Goal: Transaction & Acquisition: Purchase product/service

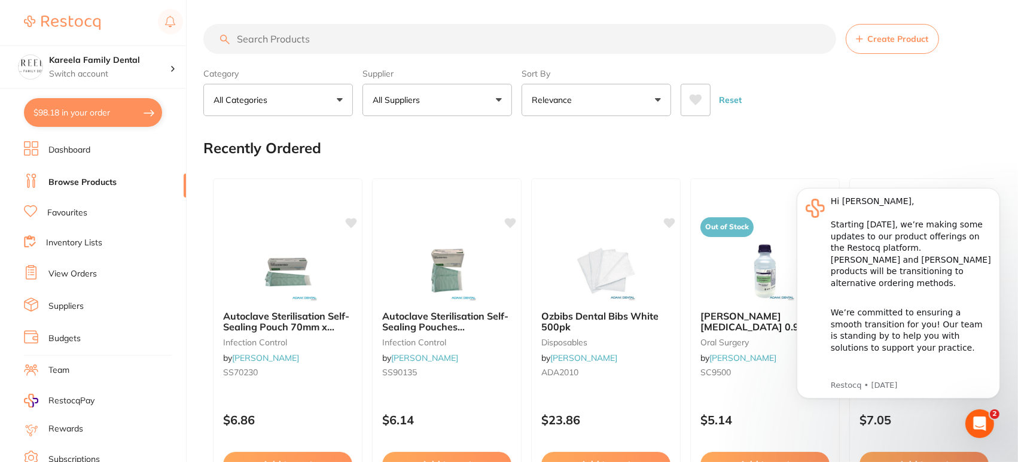
click at [300, 37] on input "search" at bounding box center [519, 39] width 633 height 30
type input "gloves"
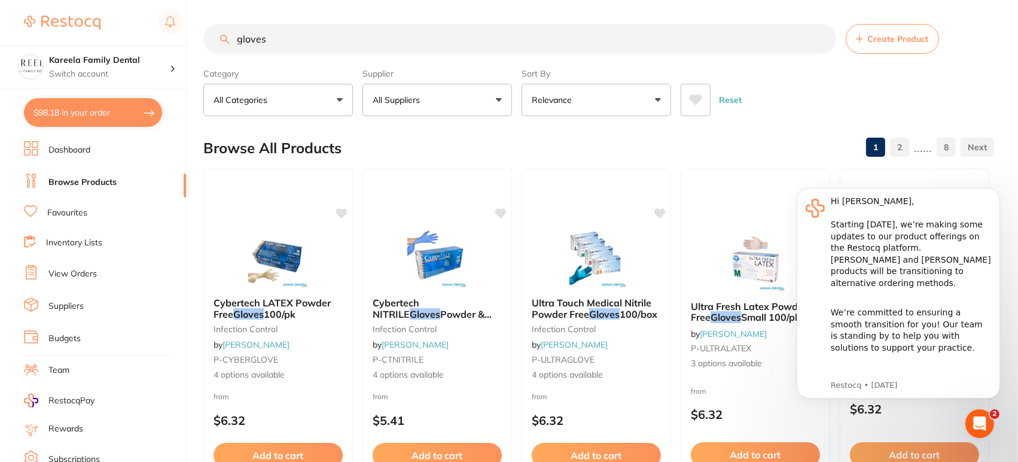
click at [456, 83] on div "Supplier All Suppliers All Suppliers Dentsply [PERSON_NAME] Dental AHP Dental a…" at bounding box center [436, 89] width 149 height 53
click at [455, 90] on button "All Suppliers" at bounding box center [436, 100] width 149 height 32
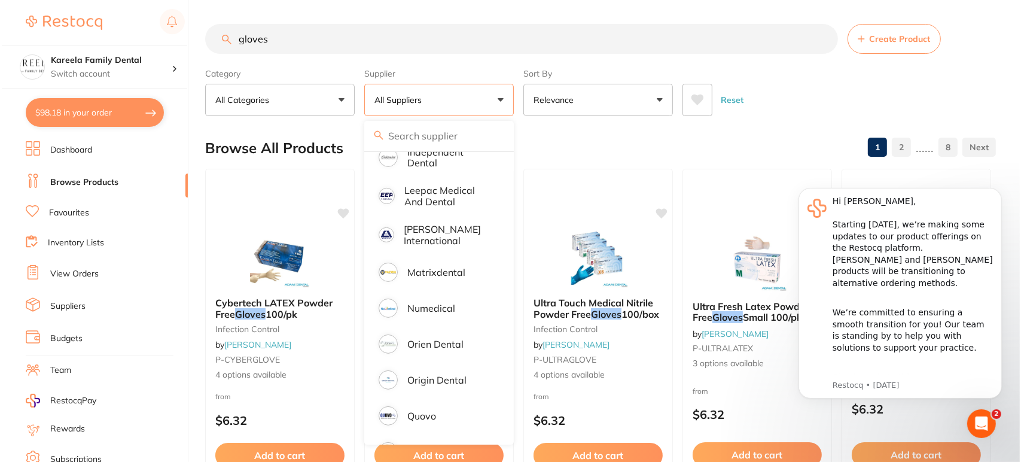
scroll to position [424, 0]
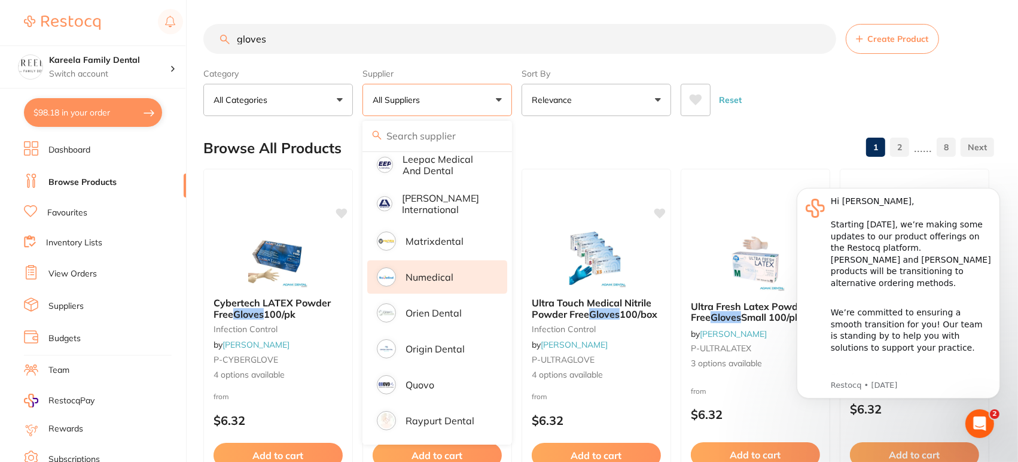
click at [442, 271] on p "Numedical" at bounding box center [429, 276] width 48 height 11
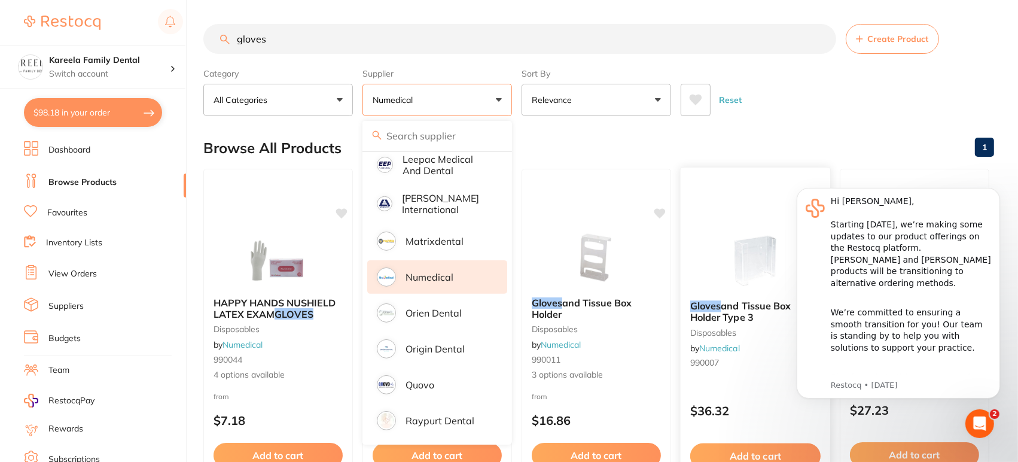
click at [872, 72] on div "Category All Categories All Categories disposables Clear Category false All Cat…" at bounding box center [598, 89] width 790 height 53
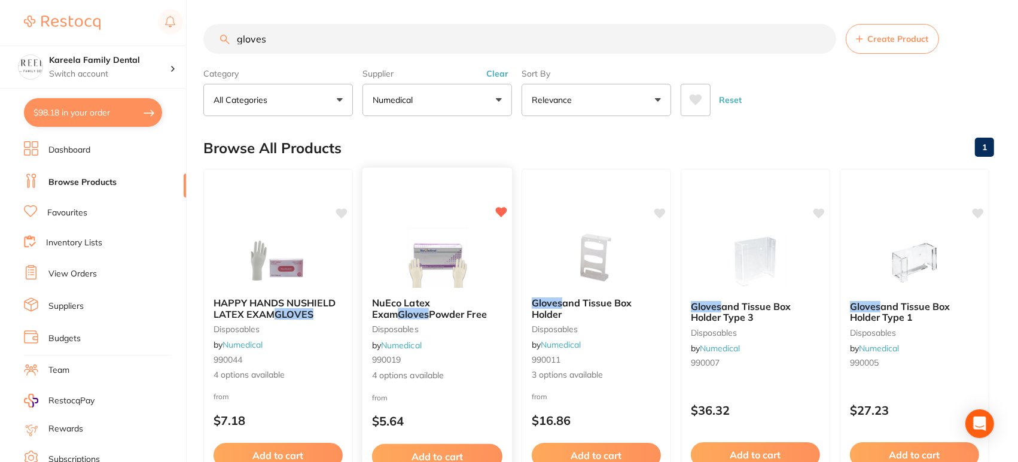
click at [445, 197] on div "NuEco Latex Exam Gloves Powder Free disposables by Numedical 990019 4 options a…" at bounding box center [437, 340] width 151 height 347
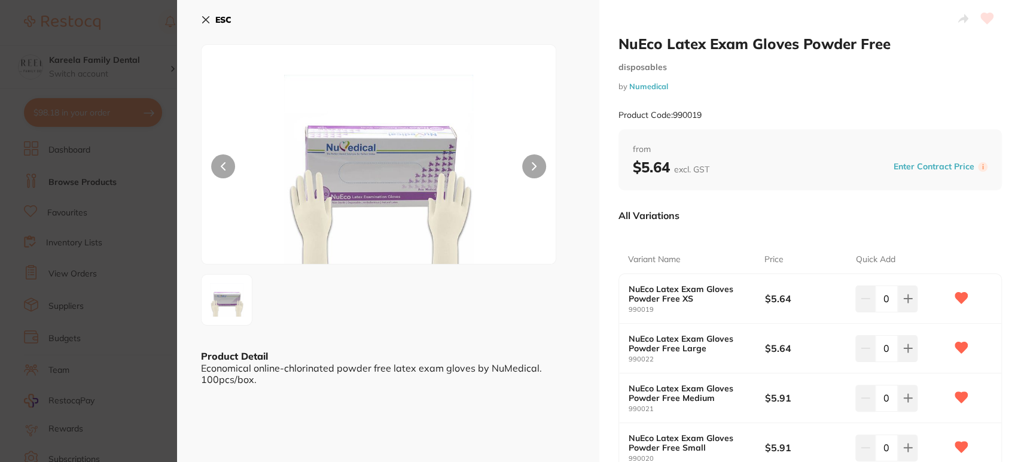
click at [828, 324] on div "NuEco Latex Exam Gloves Powder Free Large 990022 $5.64 0" at bounding box center [810, 348] width 383 height 50
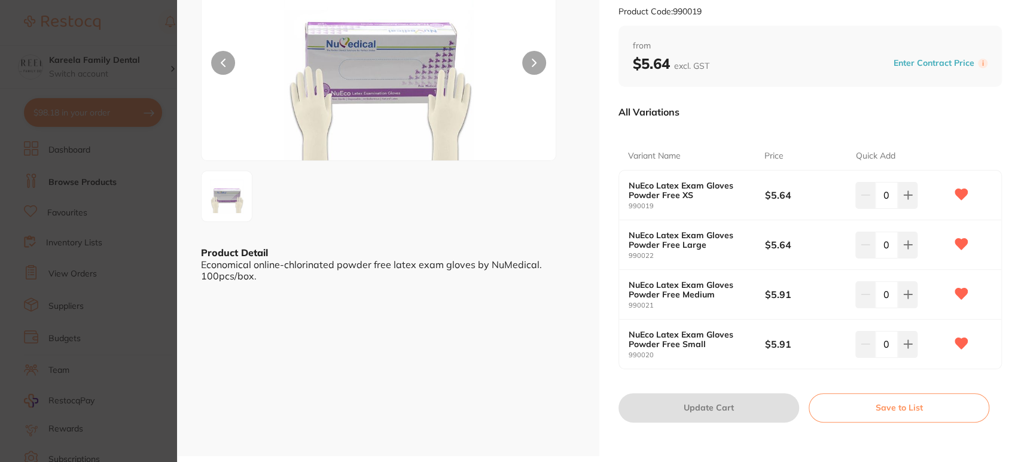
drag, startPoint x: 881, startPoint y: 344, endPoint x: 890, endPoint y: 341, distance: 9.5
click at [890, 341] on input "0" at bounding box center [886, 344] width 23 height 26
type input "35"
click at [885, 296] on input "0" at bounding box center [886, 294] width 23 height 26
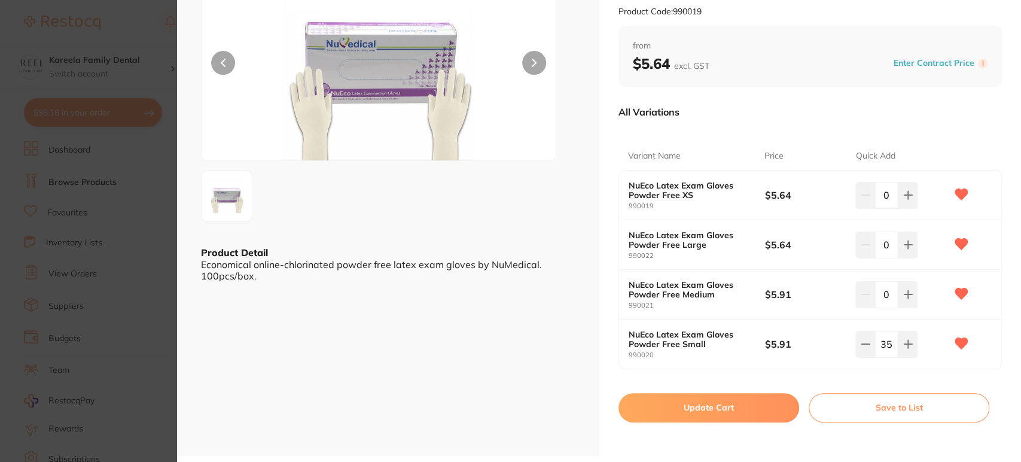
drag, startPoint x: 885, startPoint y: 296, endPoint x: 874, endPoint y: 296, distance: 10.8
click at [875, 296] on input "0" at bounding box center [886, 294] width 23 height 26
type input "10"
click at [758, 419] on button "Update Cart" at bounding box center [708, 407] width 181 height 29
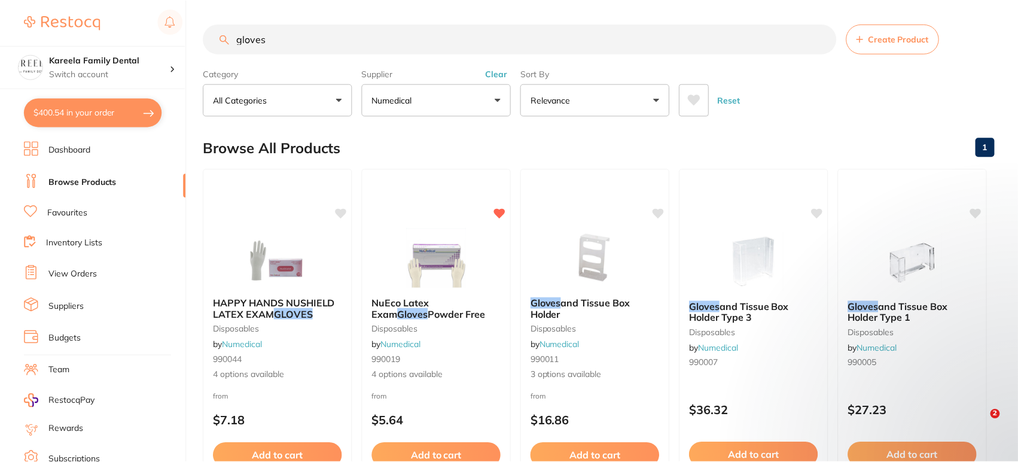
scroll to position [43, 0]
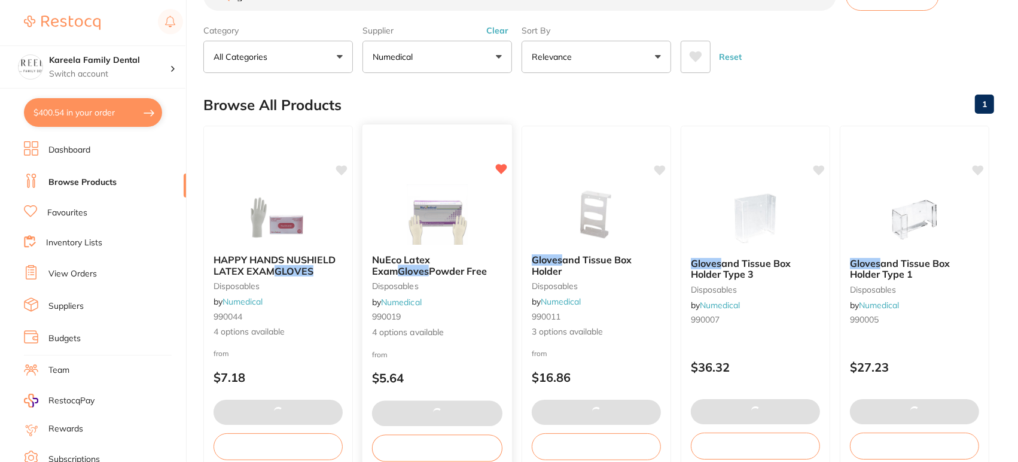
type input "1"
type input "35"
type input "10"
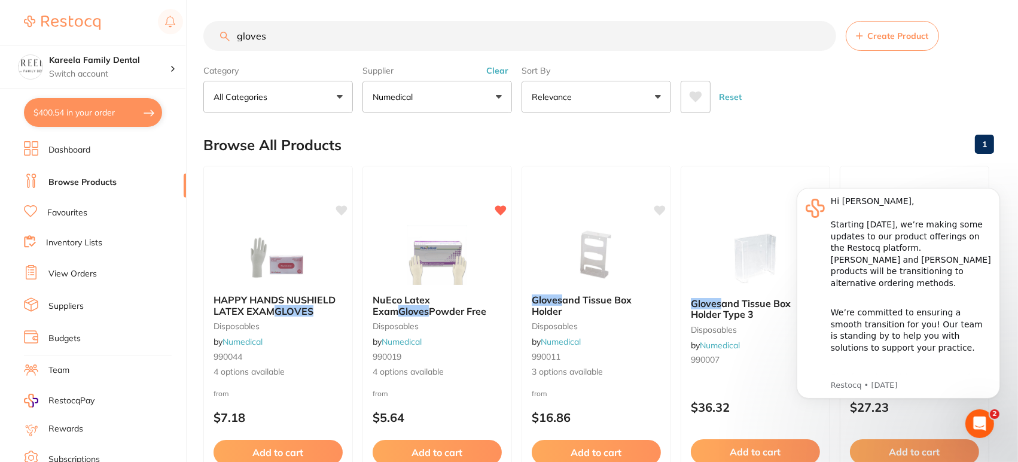
scroll to position [2, 0]
click at [695, 87] on button at bounding box center [695, 97] width 30 height 32
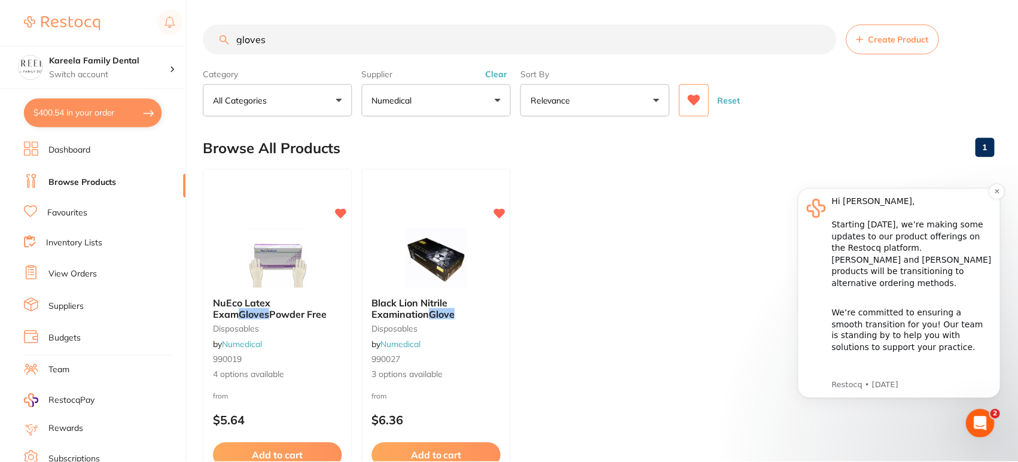
scroll to position [0, 0]
click at [994, 193] on icon "Dismiss notification" at bounding box center [996, 190] width 7 height 7
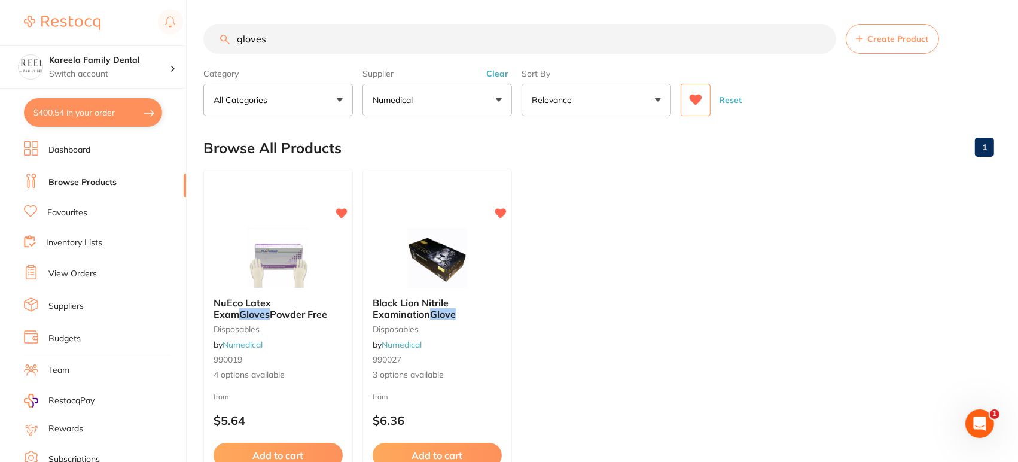
drag, startPoint x: 344, startPoint y: 51, endPoint x: 55, endPoint y: 14, distance: 291.2
click at [55, 14] on div "$400.54 Kareela Family Dental Switch account Kareela Family Dental $400.54 in y…" at bounding box center [509, 231] width 1018 height 462
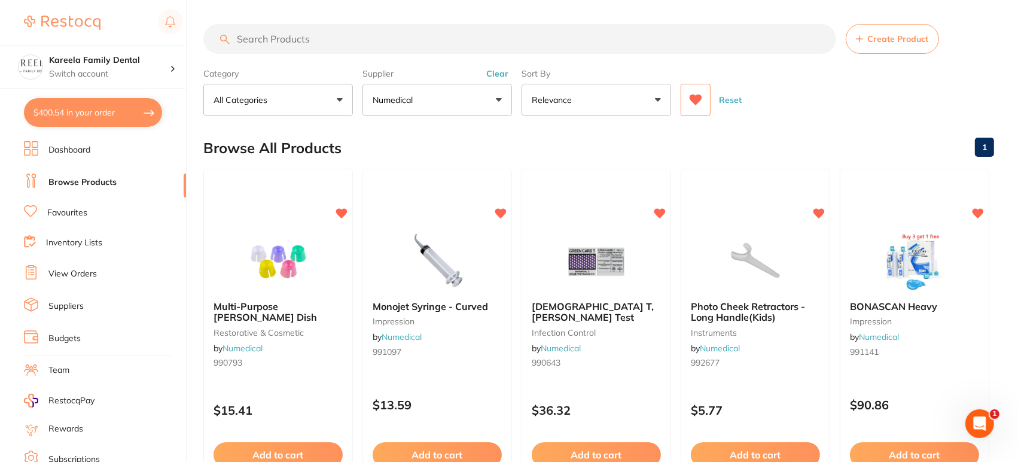
click at [468, 109] on button "Numedical" at bounding box center [436, 100] width 149 height 32
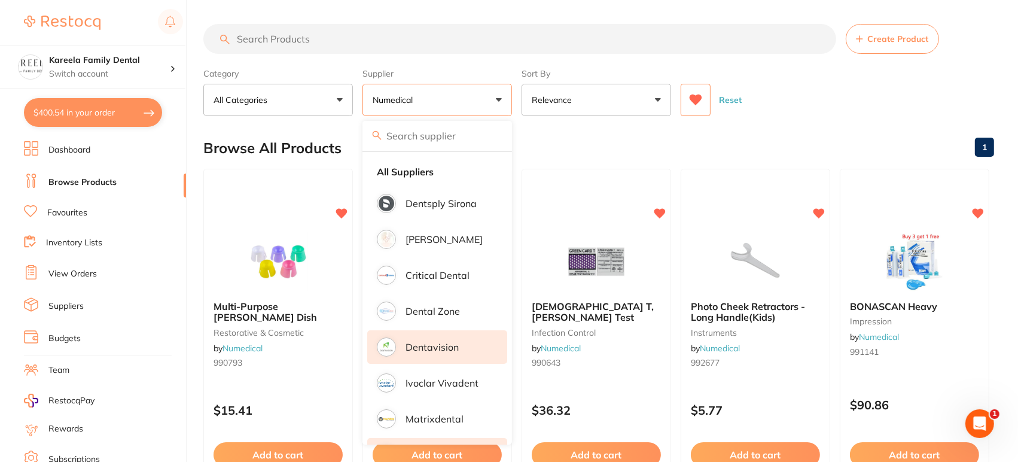
scroll to position [72, 0]
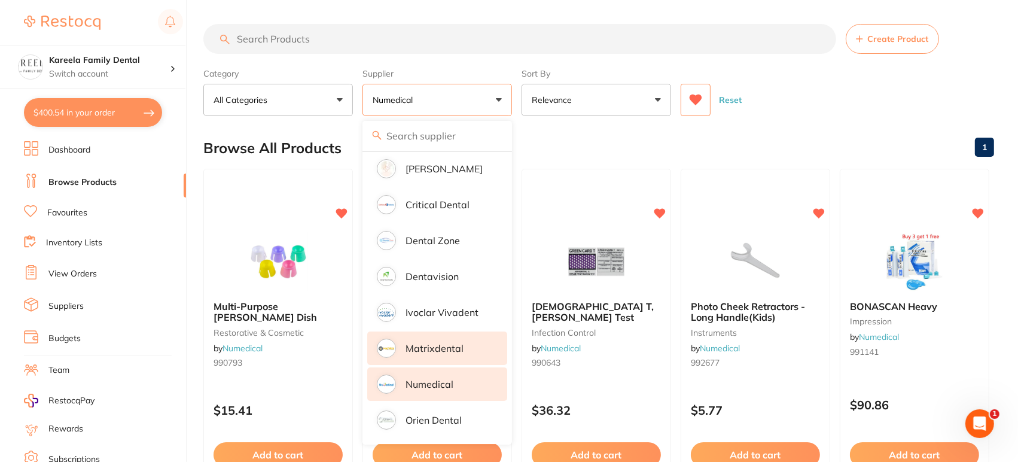
click at [461, 362] on li "Matrixdental" at bounding box center [437, 347] width 140 height 33
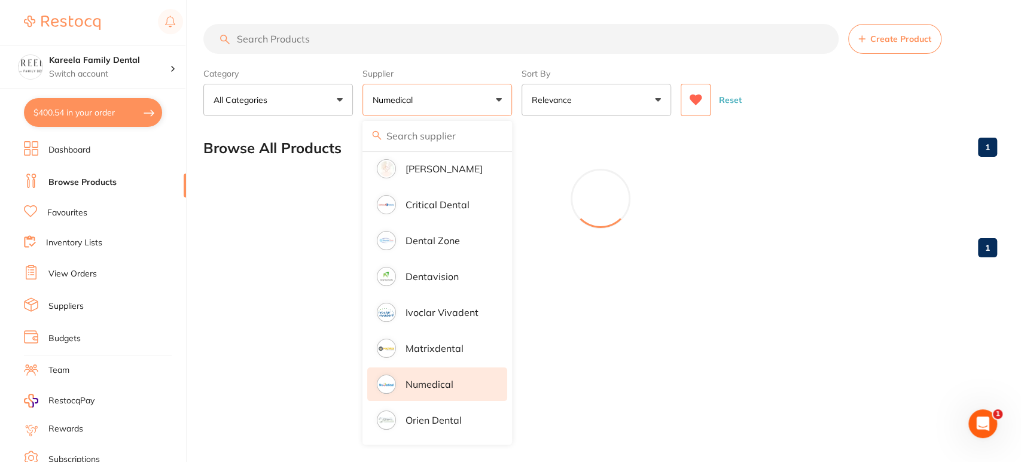
click at [459, 373] on li "Numedical" at bounding box center [437, 383] width 140 height 33
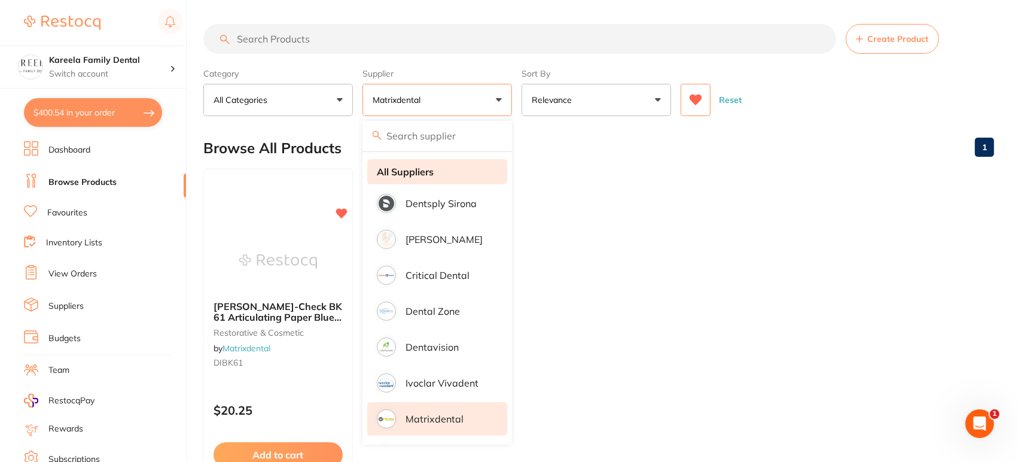
scroll to position [1, 0]
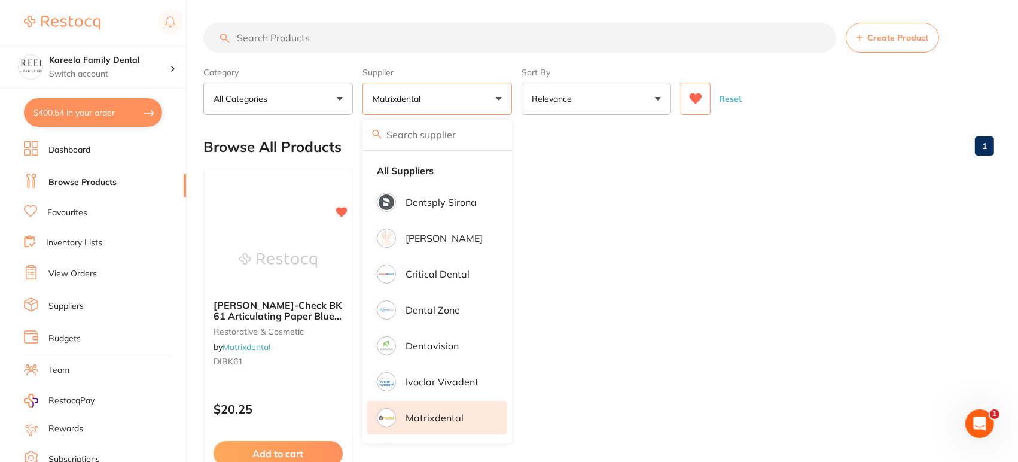
click at [460, 420] on p "Matrixdental" at bounding box center [434, 417] width 58 height 11
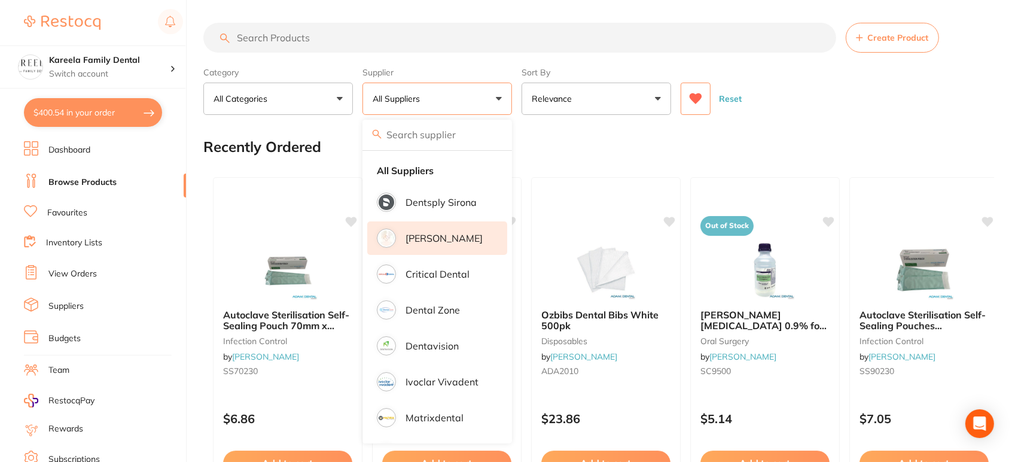
click at [429, 238] on p "[PERSON_NAME]" at bounding box center [443, 238] width 77 height 11
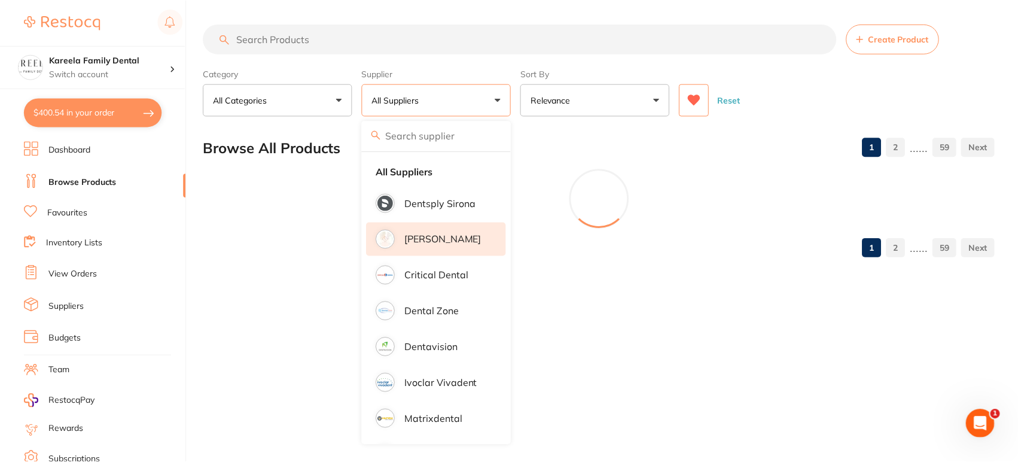
scroll to position [0, 0]
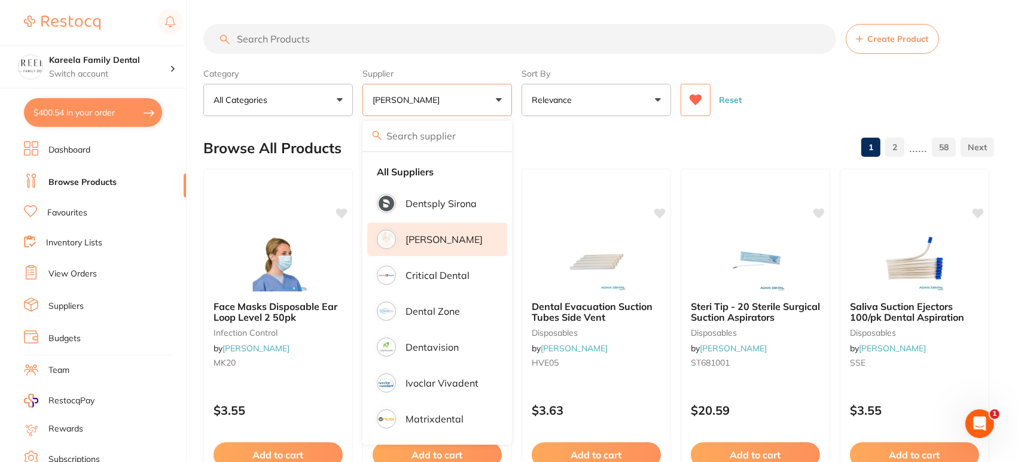
click at [810, 112] on div "Reset" at bounding box center [832, 95] width 304 height 42
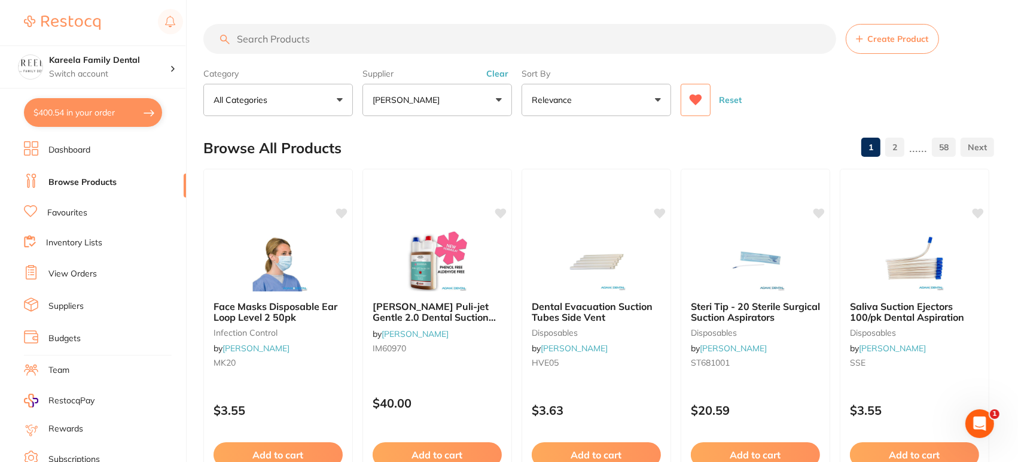
click at [429, 32] on input "search" at bounding box center [519, 39] width 633 height 30
type input "bibs"
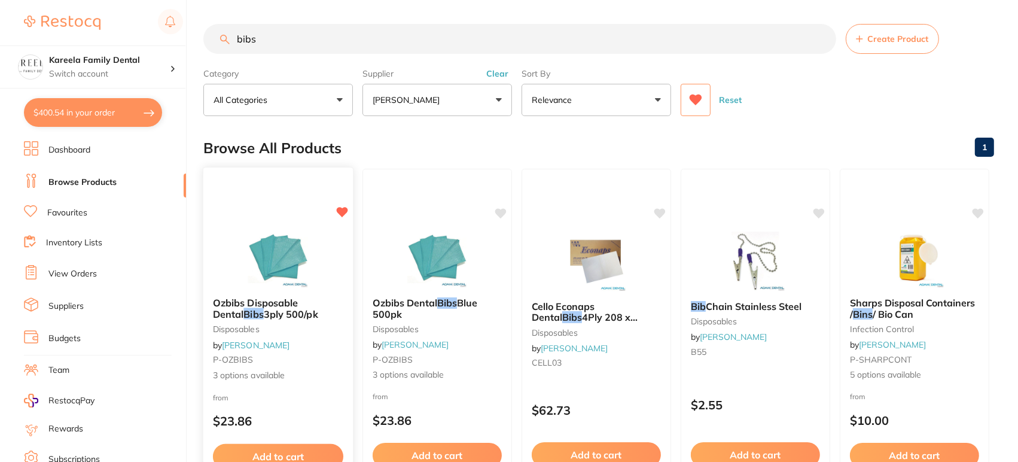
click at [304, 265] on img at bounding box center [278, 257] width 78 height 60
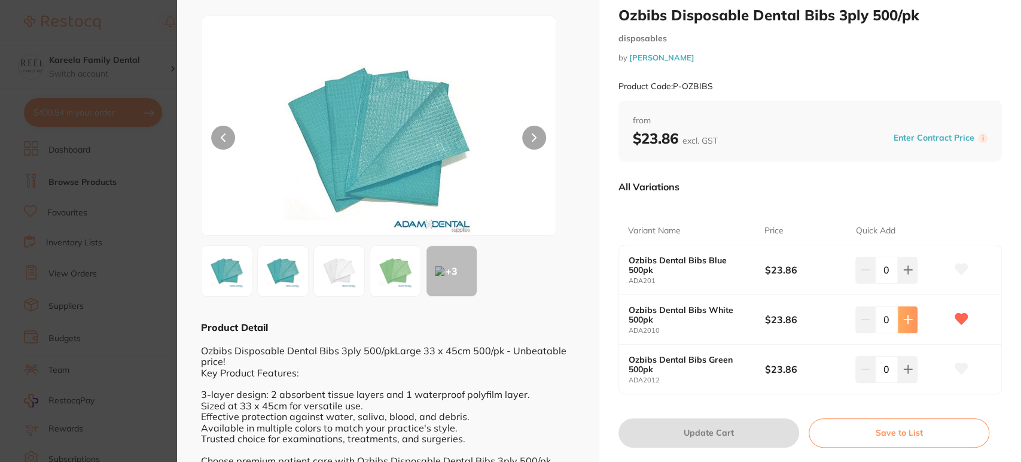
click at [897, 283] on button at bounding box center [907, 270] width 20 height 26
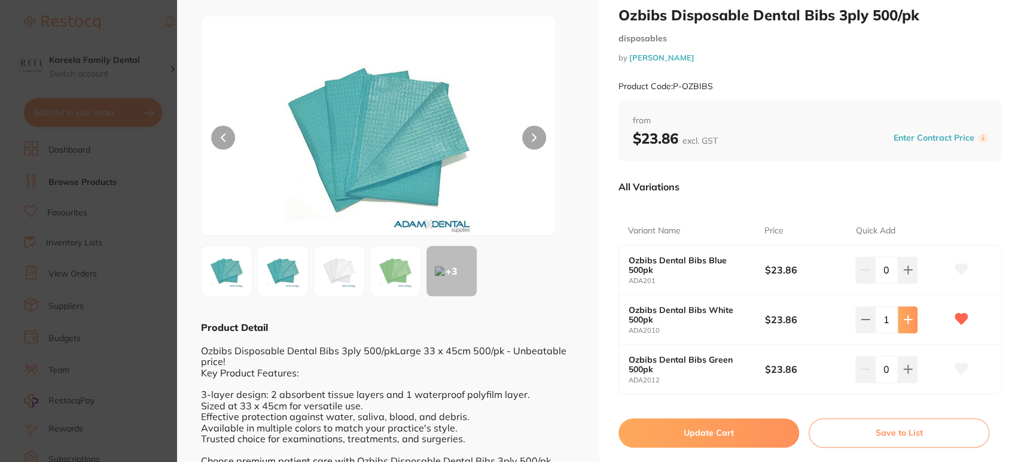
click at [897, 283] on button at bounding box center [907, 270] width 20 height 26
type input "5"
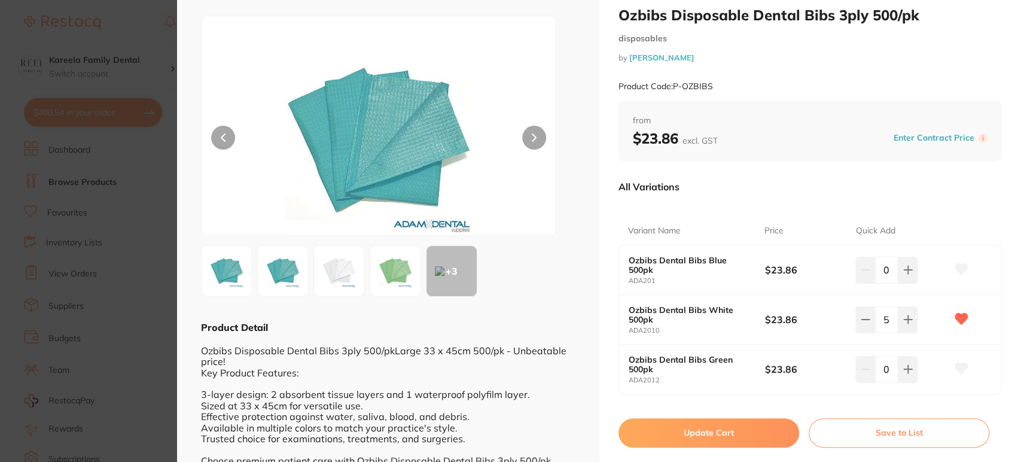
click at [717, 434] on button "Update Cart" at bounding box center [708, 432] width 181 height 29
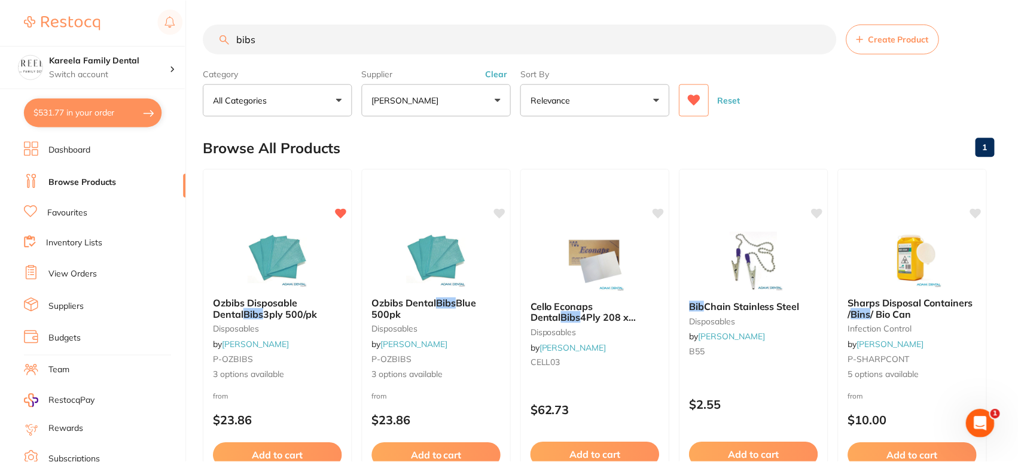
scroll to position [14, 0]
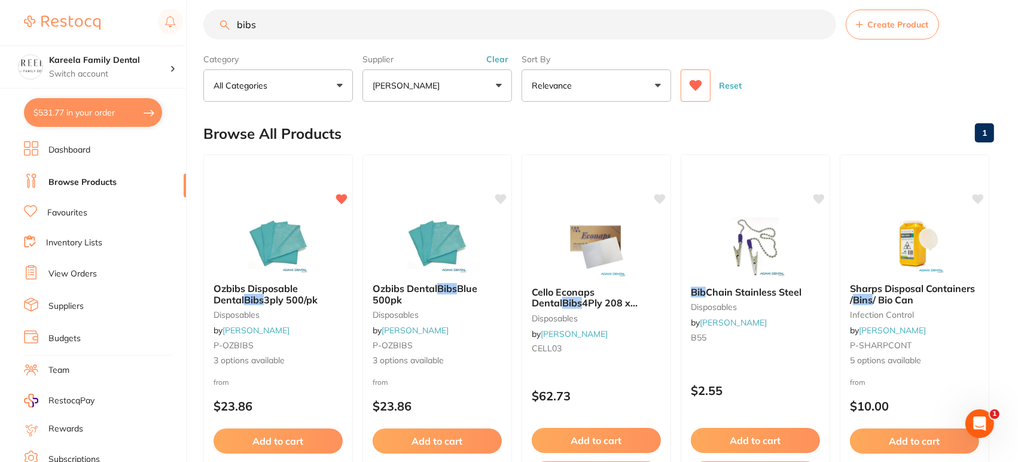
drag, startPoint x: 395, startPoint y: 32, endPoint x: 20, endPoint y: 5, distance: 375.3
click at [20, 5] on div "$531.77 Kareela Family Dental Switch account Kareela Family Dental $531.77 in y…" at bounding box center [509, 217] width 1018 height 462
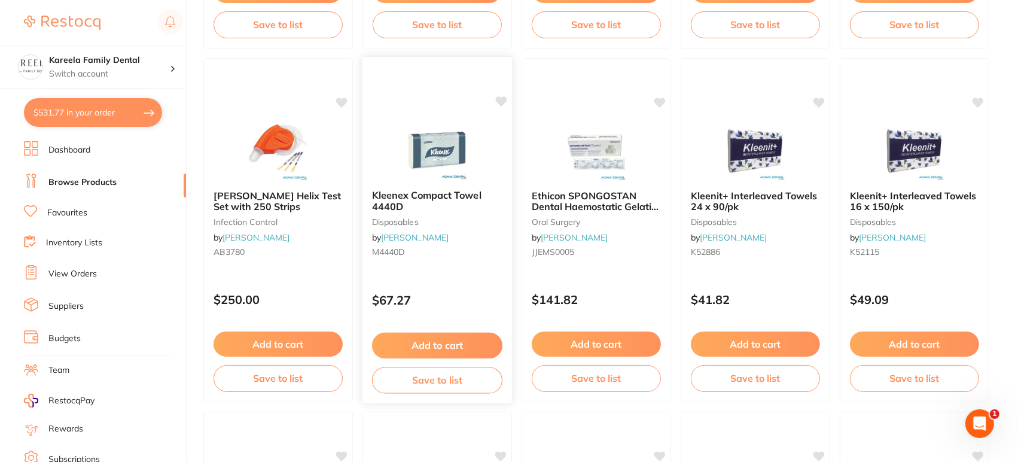
scroll to position [0, 0]
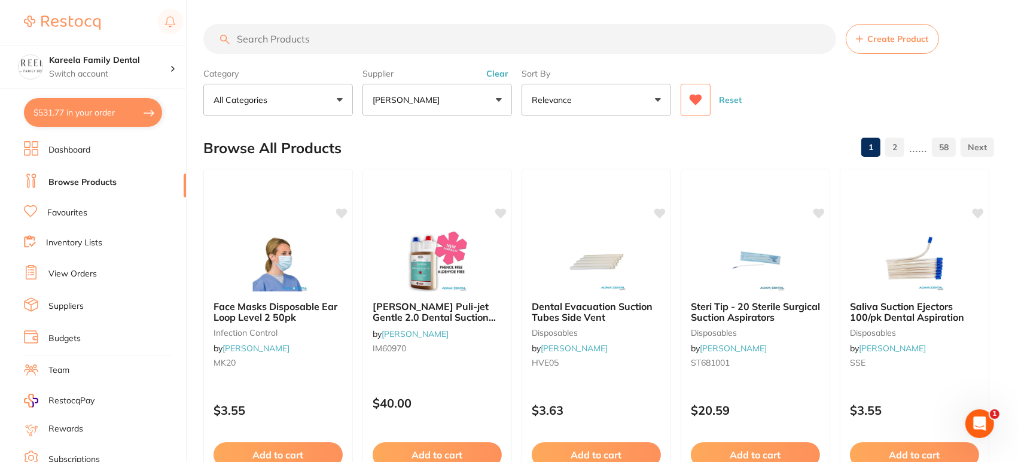
click at [456, 87] on button "[PERSON_NAME]" at bounding box center [436, 100] width 149 height 32
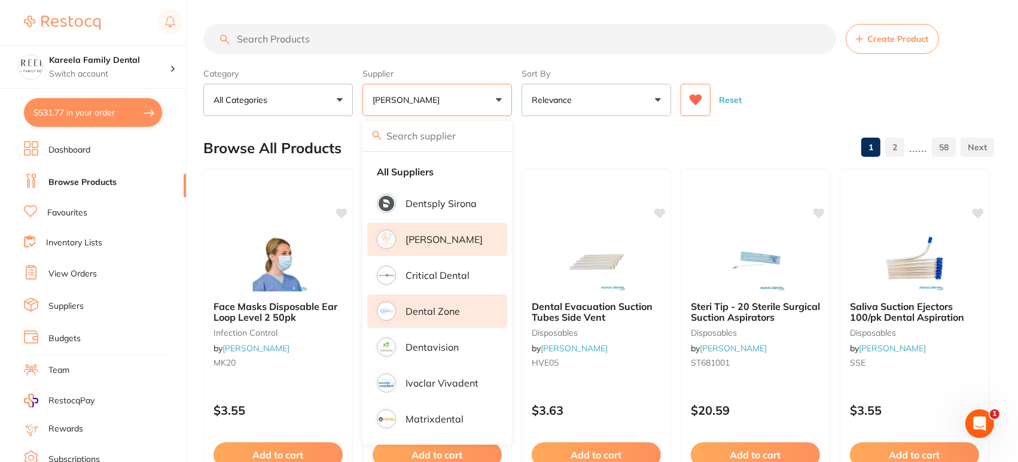
click at [450, 320] on li "Dental Zone" at bounding box center [437, 310] width 140 height 33
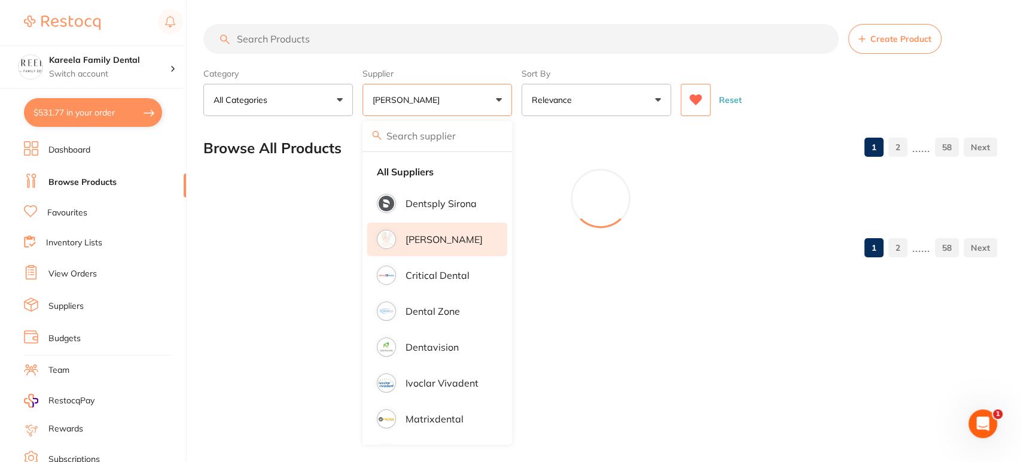
click at [320, 39] on input "search" at bounding box center [520, 39] width 635 height 30
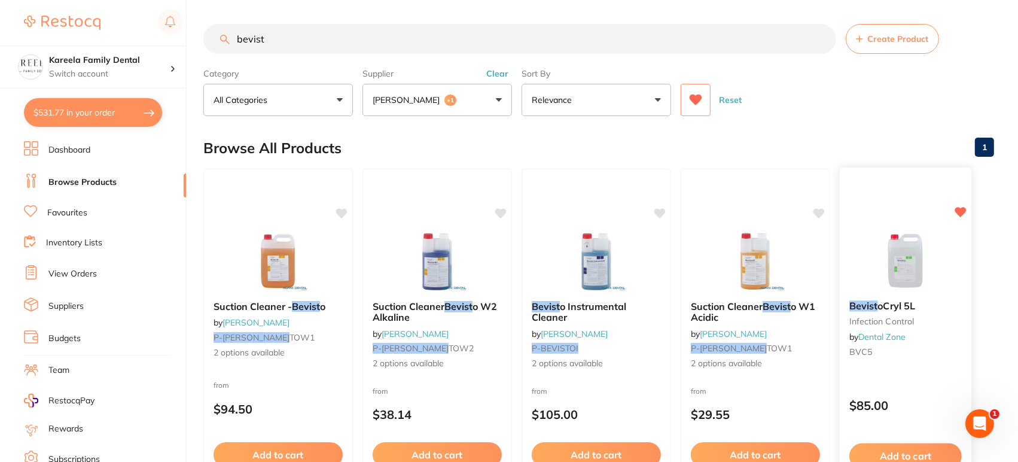
type input "bevist"
click at [891, 243] on img at bounding box center [905, 260] width 78 height 60
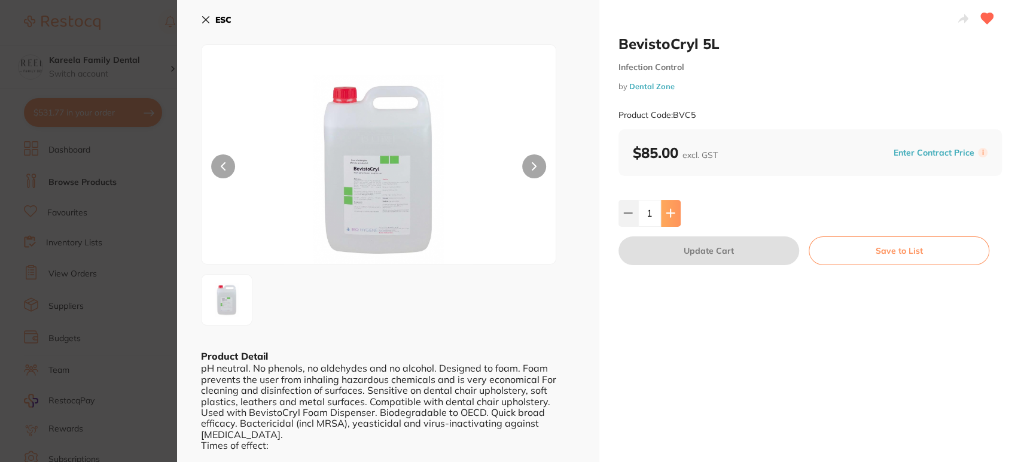
click at [673, 214] on icon at bounding box center [670, 213] width 10 height 10
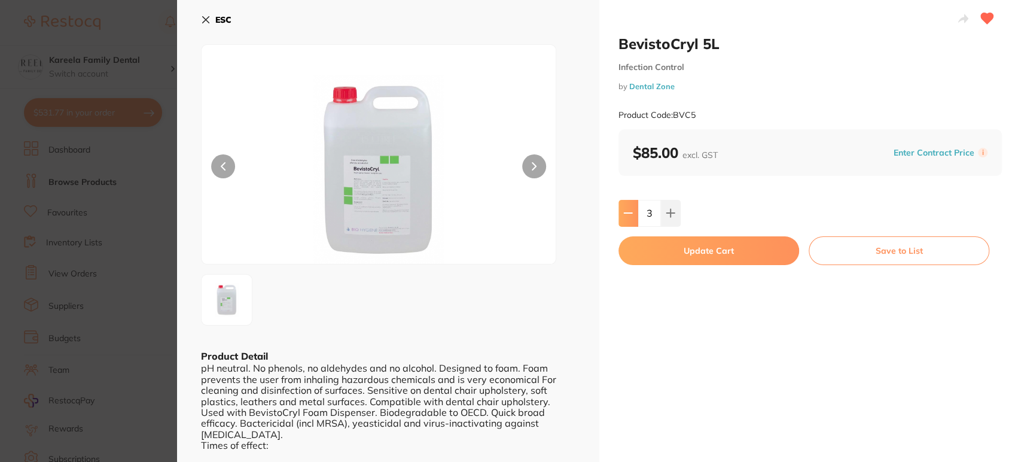
click at [618, 204] on button at bounding box center [628, 213] width 20 height 26
type input "2"
click at [703, 248] on button "Update Cart" at bounding box center [708, 250] width 181 height 29
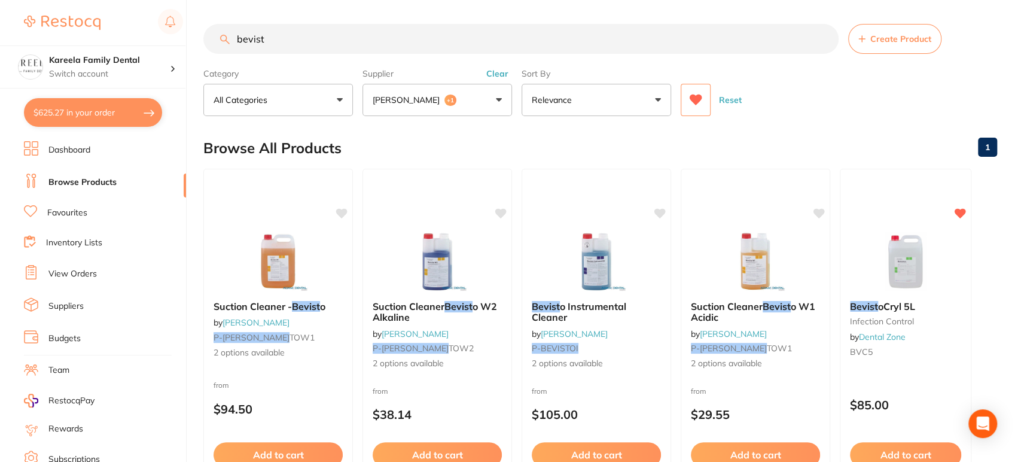
type input "2"
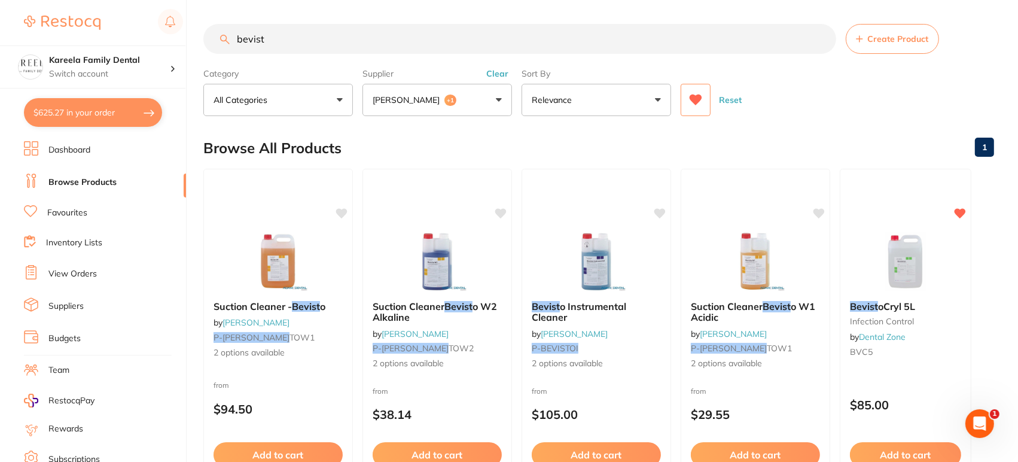
drag, startPoint x: 381, startPoint y: 51, endPoint x: 74, endPoint y: 8, distance: 310.8
click at [74, 8] on div "$625.27 Kareela Family Dental Switch account Kareela Family Dental $625.27 in y…" at bounding box center [509, 231] width 1018 height 462
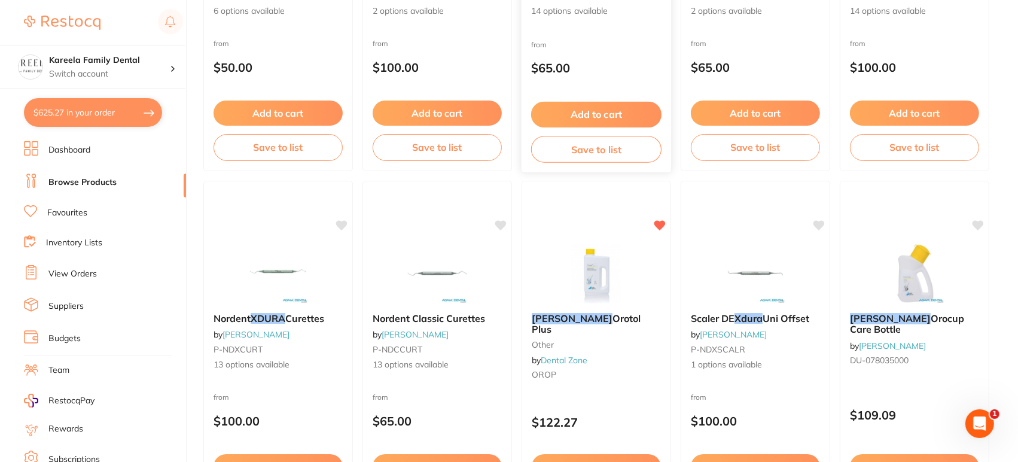
scroll to position [340, 0]
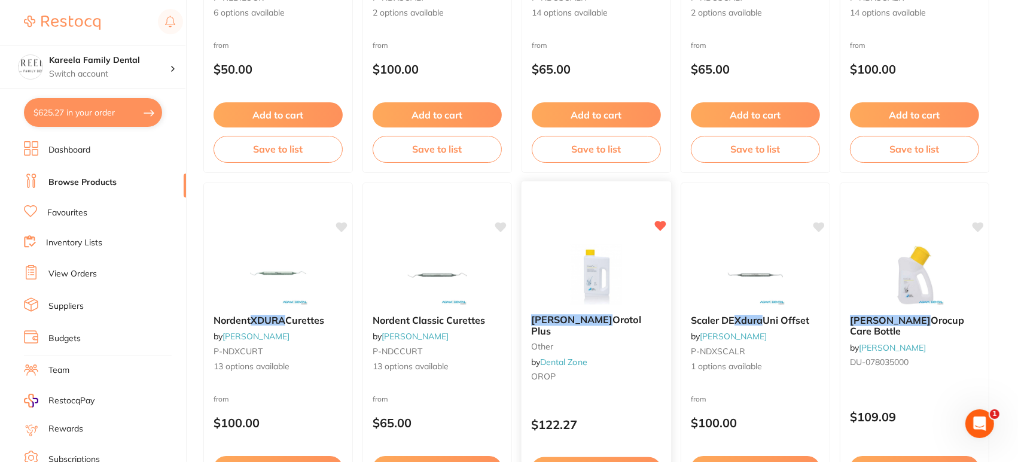
type input "dura"
click at [607, 270] on img at bounding box center [596, 274] width 78 height 60
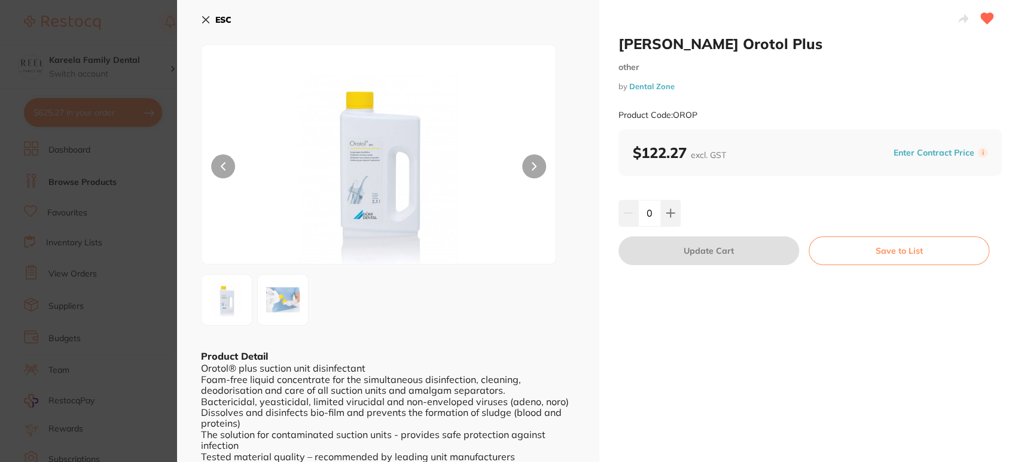
click at [654, 216] on input "0" at bounding box center [649, 213] width 23 height 26
click at [665, 216] on icon at bounding box center [670, 213] width 10 height 10
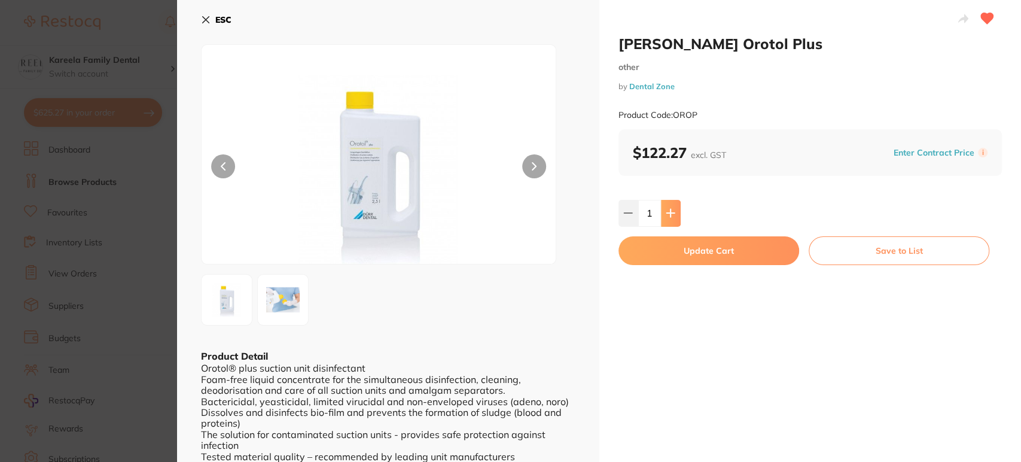
type input "1"
click at [694, 242] on button "Update Cart" at bounding box center [708, 250] width 181 height 29
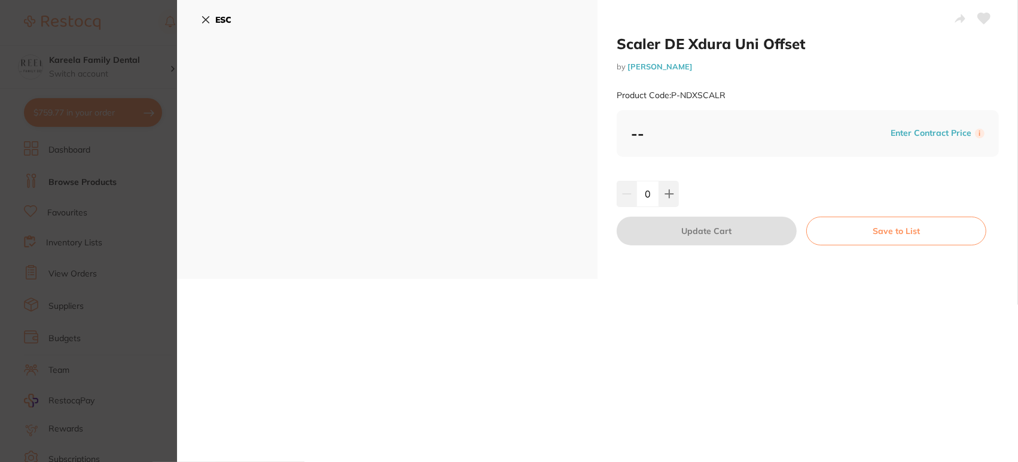
click at [195, 21] on div "ESC" at bounding box center [387, 139] width 420 height 279
click at [201, 21] on icon at bounding box center [206, 20] width 10 height 10
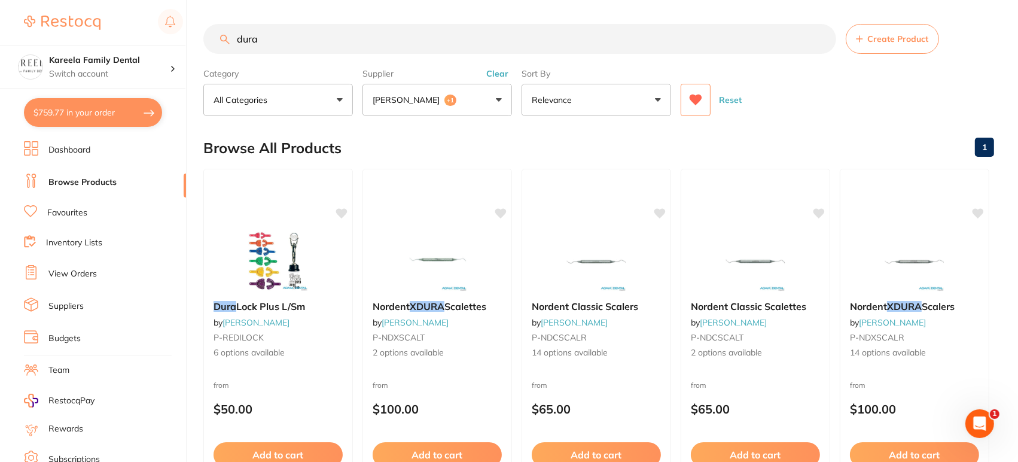
drag, startPoint x: 270, startPoint y: 41, endPoint x: 212, endPoint y: 37, distance: 58.7
click at [212, 37] on input "dura" at bounding box center [519, 39] width 633 height 30
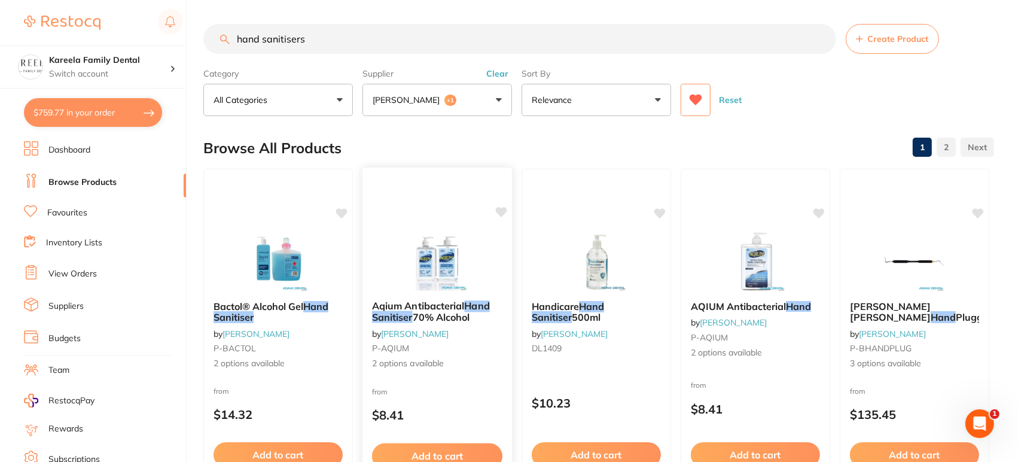
type input "hand sanitisers"
click at [453, 222] on div "Aqium Antibacterial Hand Sanitiser 70% Alcohol by [PERSON_NAME] P-AQIUM 2 optio…" at bounding box center [437, 340] width 151 height 347
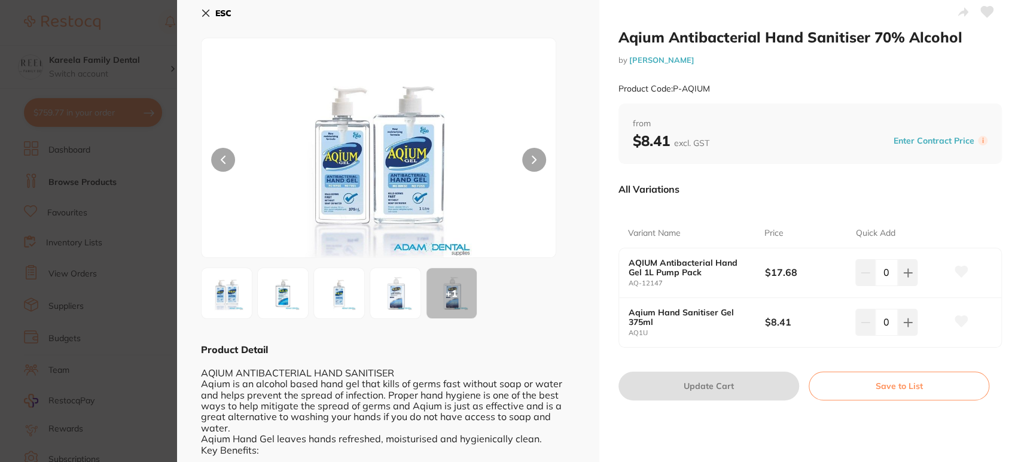
click at [201, 10] on icon at bounding box center [206, 13] width 10 height 10
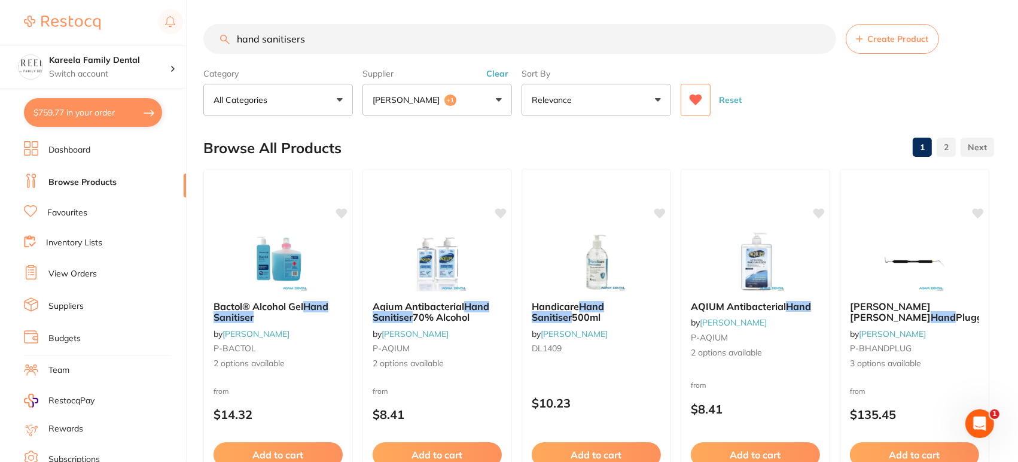
drag, startPoint x: 373, startPoint y: 35, endPoint x: 72, endPoint y: 19, distance: 301.7
click at [72, 19] on div "$759.77 Kareela Family Dental Switch account Kareela Family Dental $759.77 in y…" at bounding box center [509, 231] width 1018 height 462
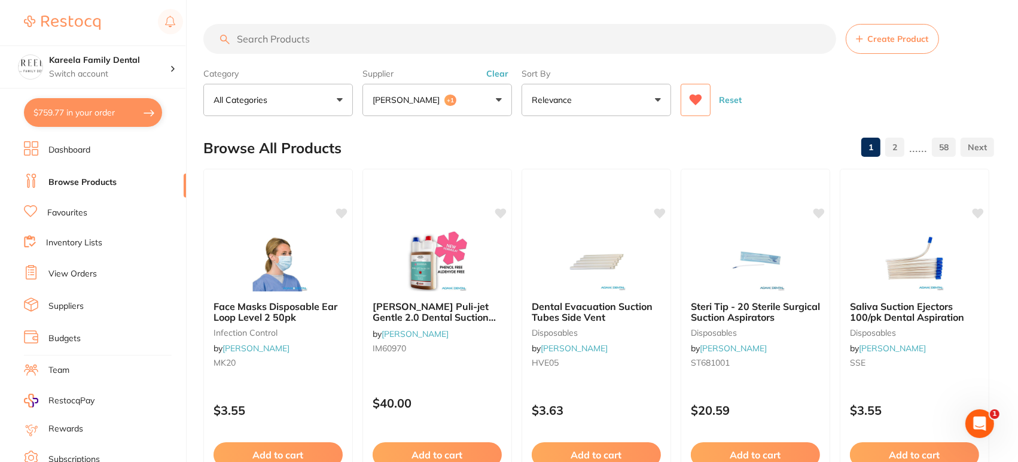
click at [288, 37] on input "search" at bounding box center [519, 39] width 633 height 30
type input "mixing pad"
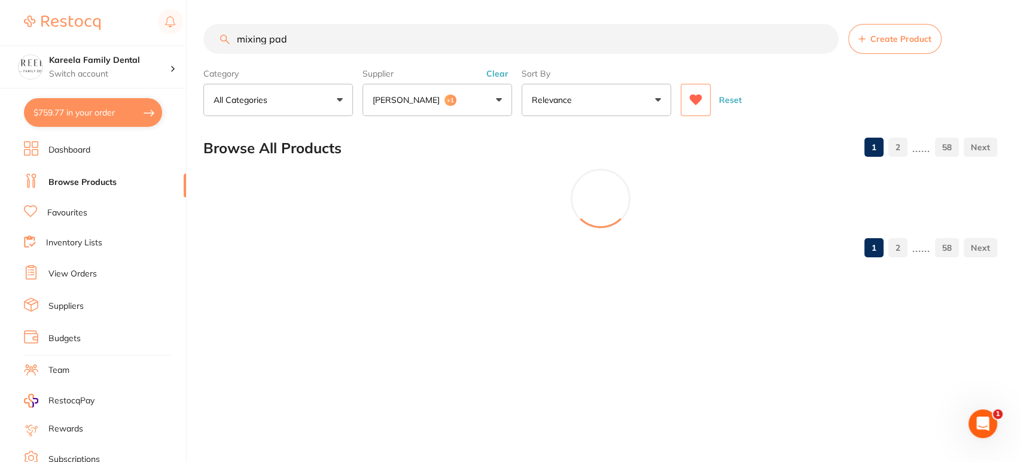
click at [444, 109] on button "[PERSON_NAME] +1" at bounding box center [436, 100] width 149 height 32
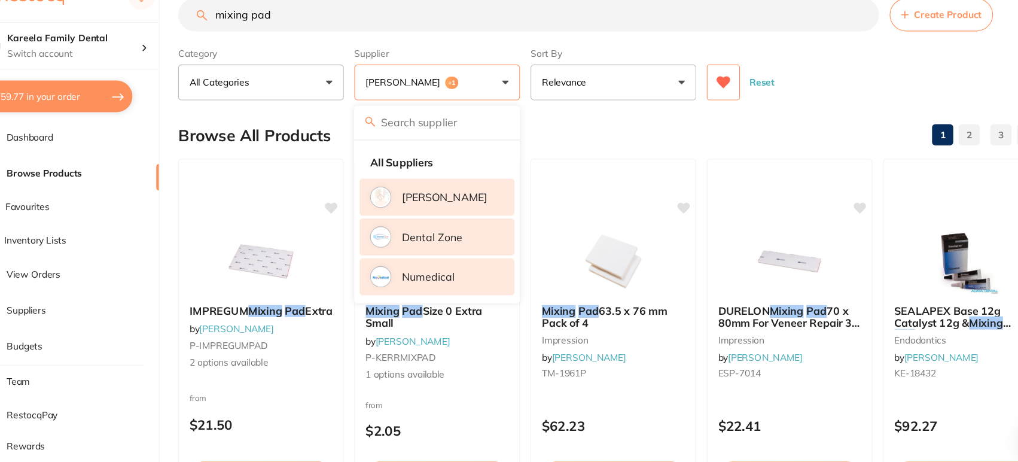
click at [438, 261] on li "Numedical" at bounding box center [437, 274] width 140 height 33
click at [803, 71] on div "Category All Categories All Categories anaesthetic crown & bridge disposables e…" at bounding box center [598, 89] width 790 height 53
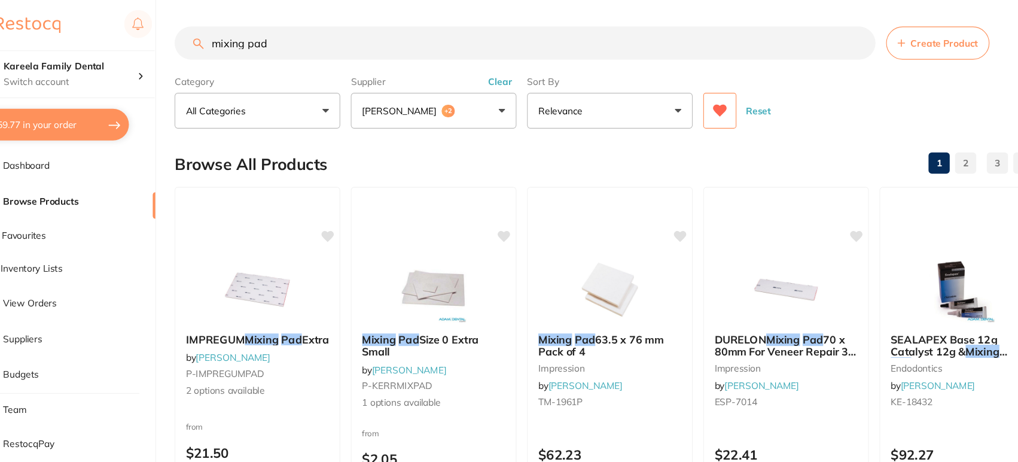
click at [460, 92] on button "[PERSON_NAME] +2" at bounding box center [436, 100] width 149 height 32
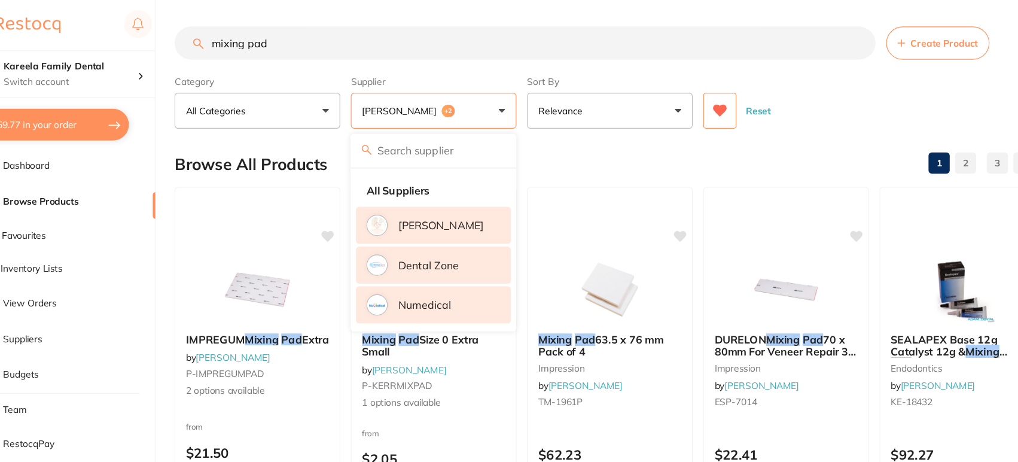
click at [438, 200] on p "[PERSON_NAME]" at bounding box center [443, 203] width 77 height 11
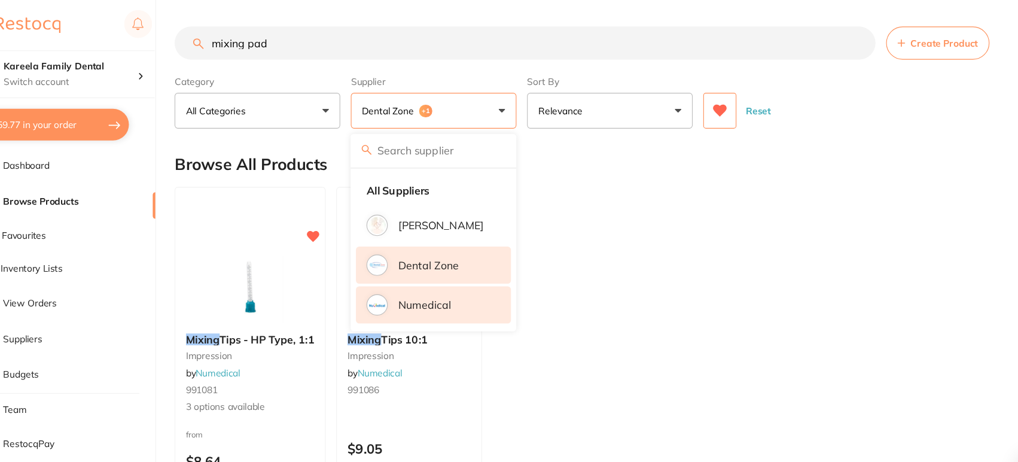
click at [434, 237] on p "Dental Zone" at bounding box center [432, 239] width 54 height 11
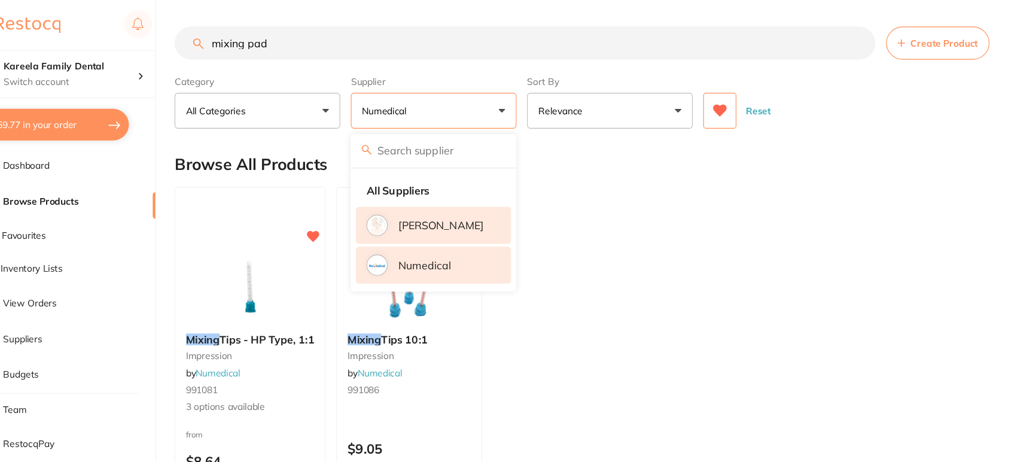
click at [438, 213] on li "[PERSON_NAME]" at bounding box center [437, 203] width 140 height 33
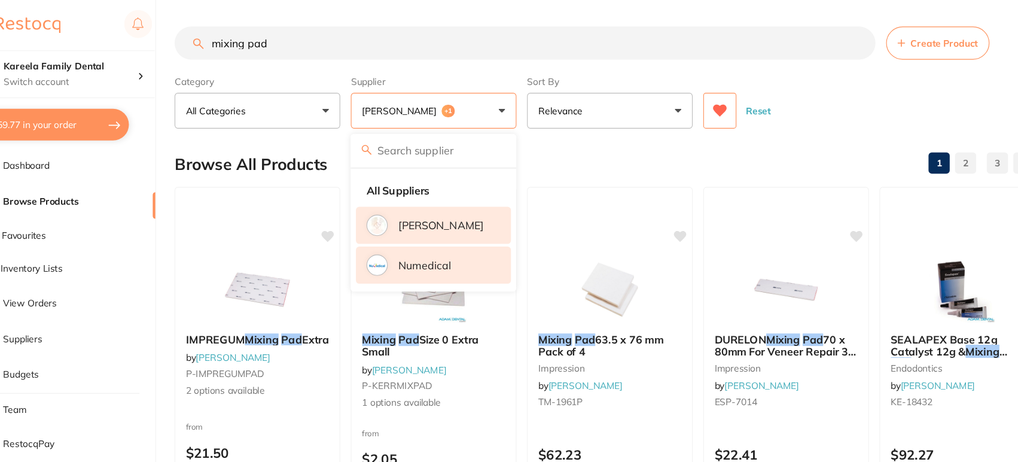
click at [462, 243] on li "Numedical" at bounding box center [437, 238] width 140 height 33
click at [553, 252] on div at bounding box center [595, 260] width 149 height 60
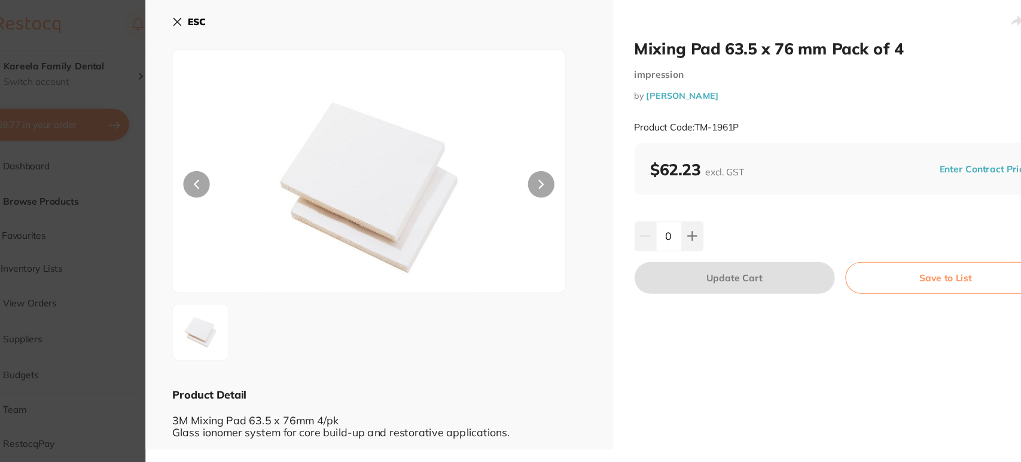
click at [205, 26] on button "ESC" at bounding box center [216, 20] width 30 height 20
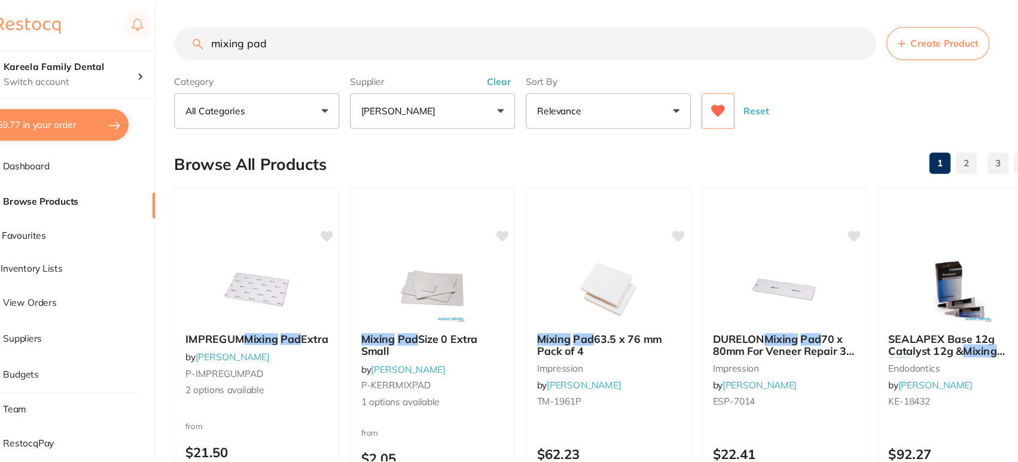
scroll to position [23, 0]
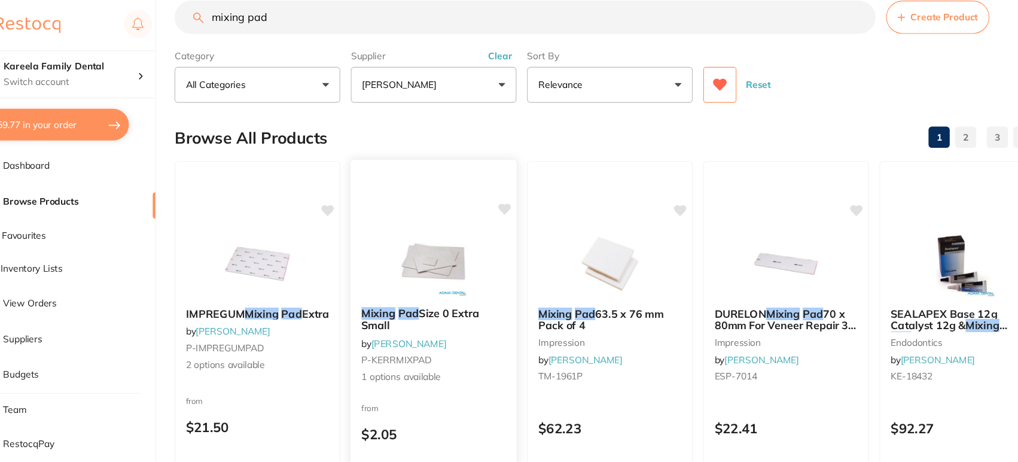
click at [401, 252] on img at bounding box center [437, 237] width 78 height 60
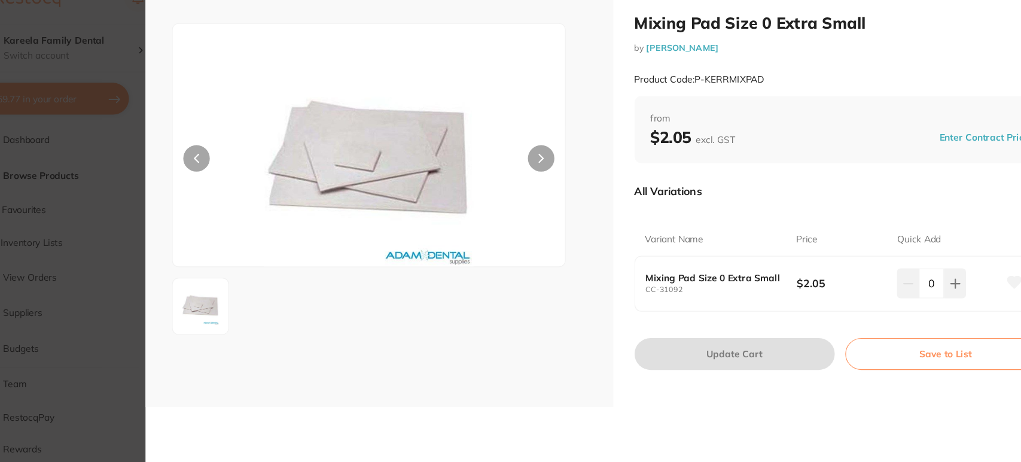
click at [532, 164] on icon at bounding box center [534, 166] width 4 height 7
click at [164, 160] on section "Mixing Pad Size 0 Extra Small by [PERSON_NAME] Product Code: P-KERRMIXPAD ESC M…" at bounding box center [510, 231] width 1021 height 462
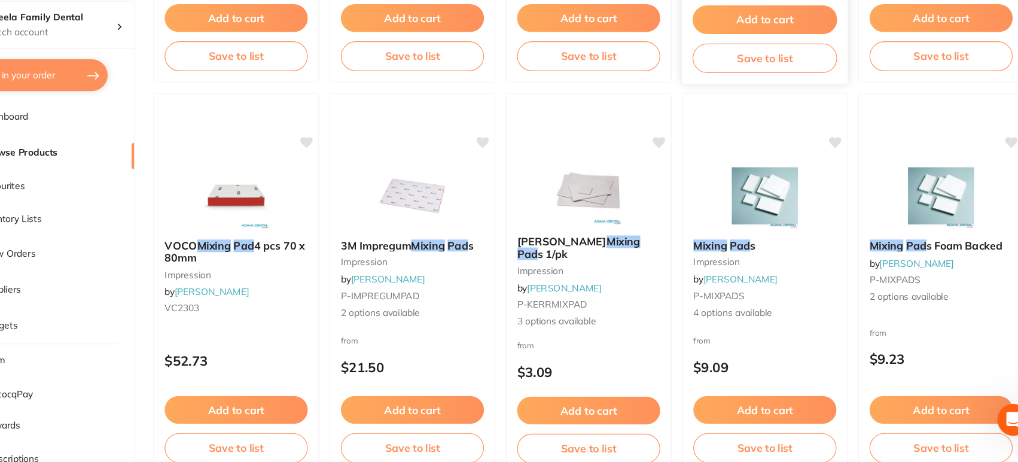
scroll to position [394, 0]
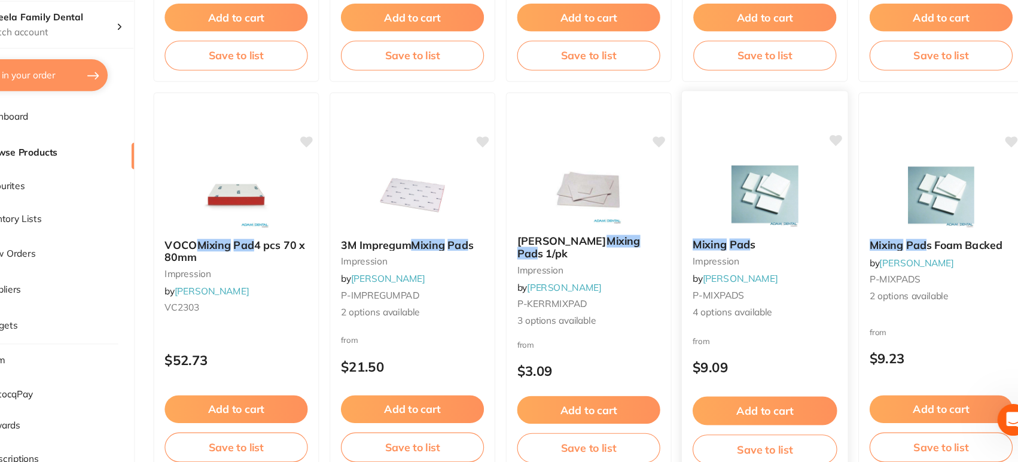
click at [759, 219] on img at bounding box center [755, 220] width 78 height 60
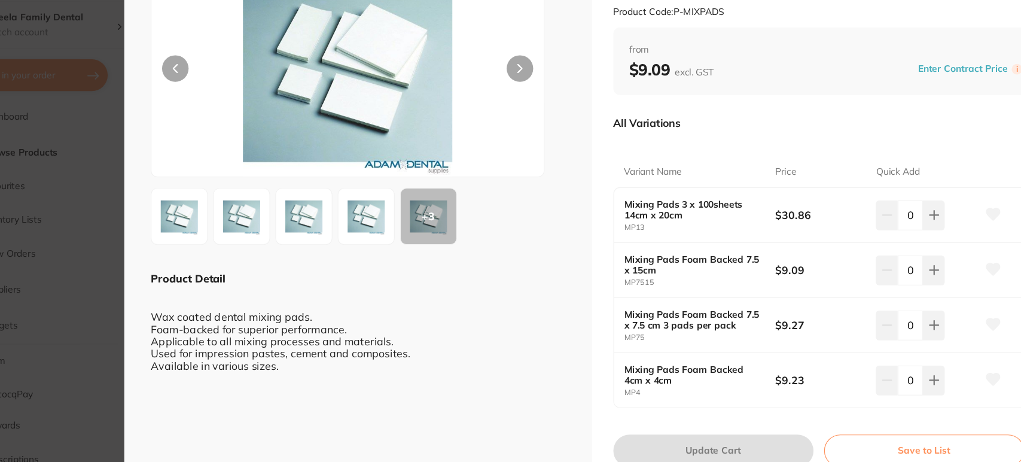
scroll to position [59, 0]
click at [907, 244] on icon at bounding box center [908, 239] width 10 height 10
type input "1"
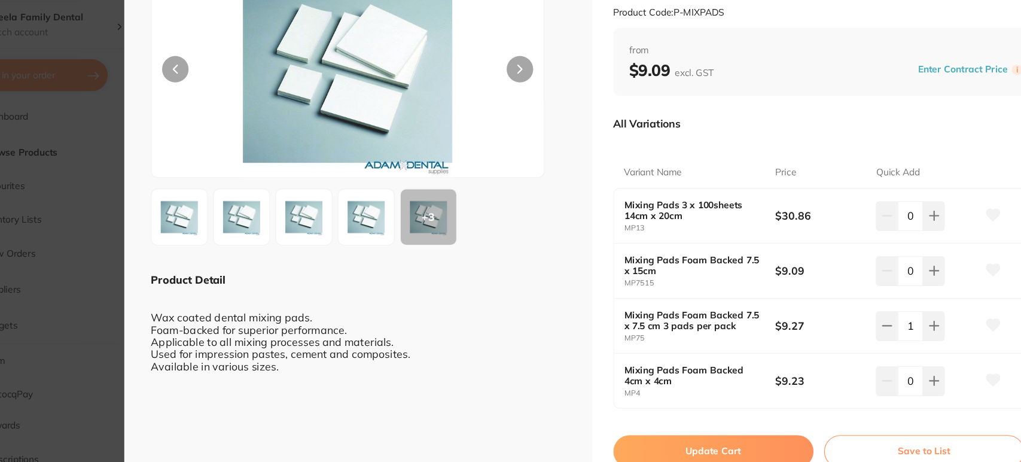
click at [679, 439] on button "Update Cart" at bounding box center [708, 451] width 181 height 29
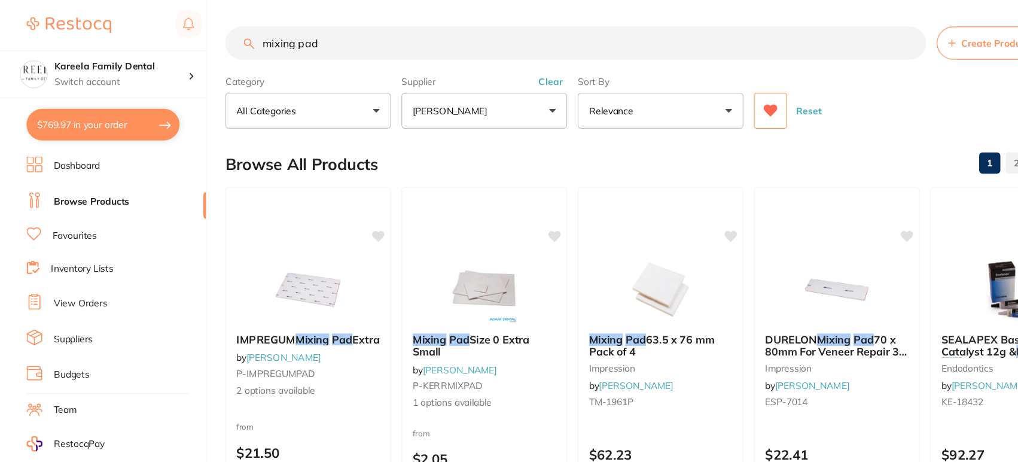
click at [109, 117] on button "$769.97 in your order" at bounding box center [93, 112] width 138 height 29
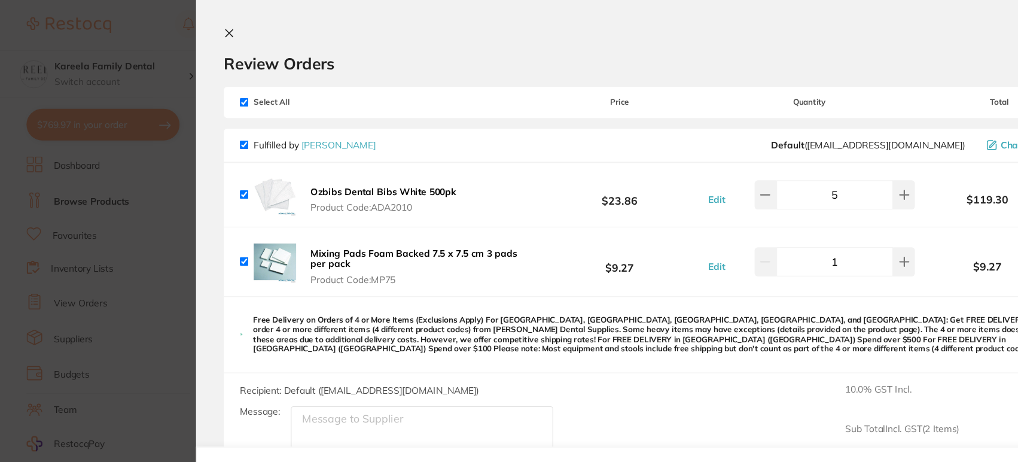
checkbox input "true"
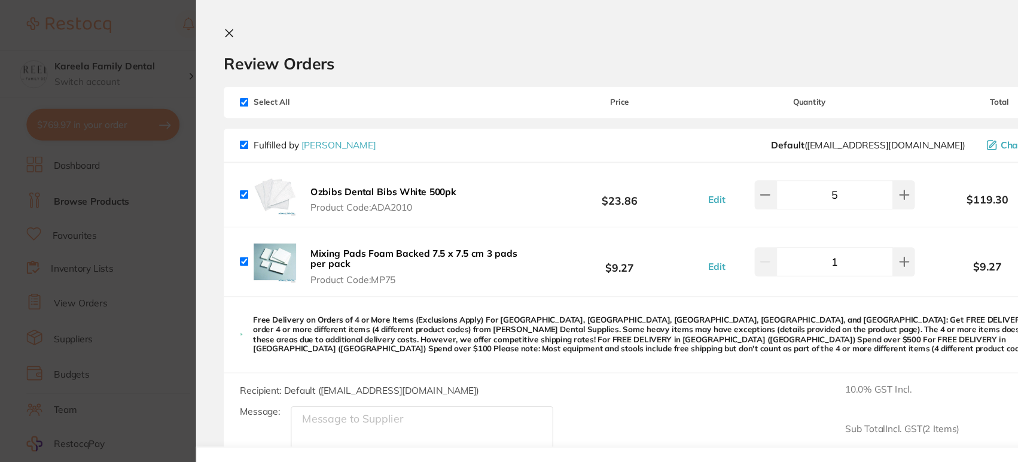
checkbox input "true"
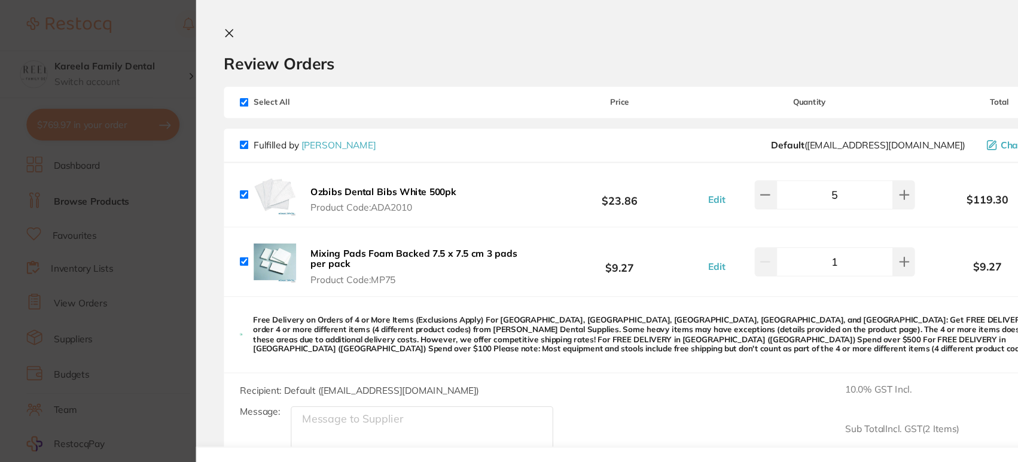
checkbox input "true"
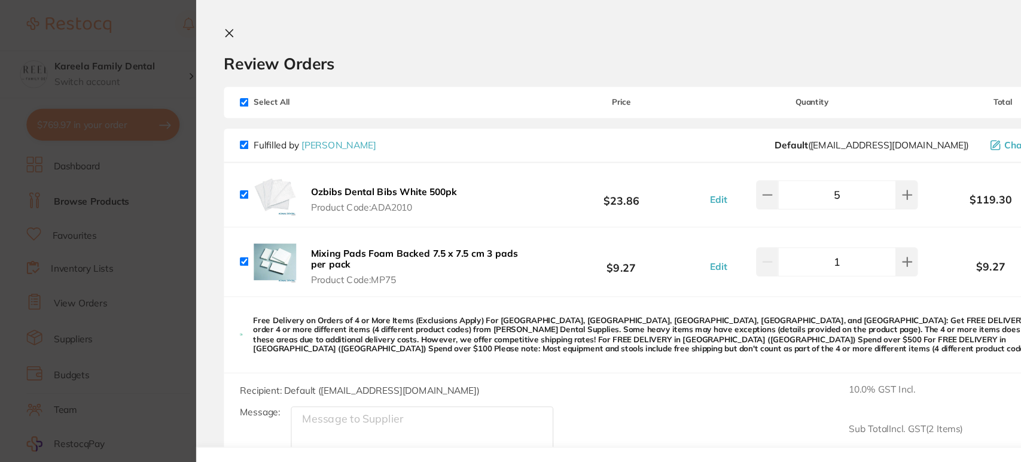
click at [199, 29] on section "Review Orders Your orders are being processed and we will notify you once we ha…" at bounding box center [599, 231] width 844 height 462
click at [209, 28] on icon at bounding box center [207, 30] width 7 height 7
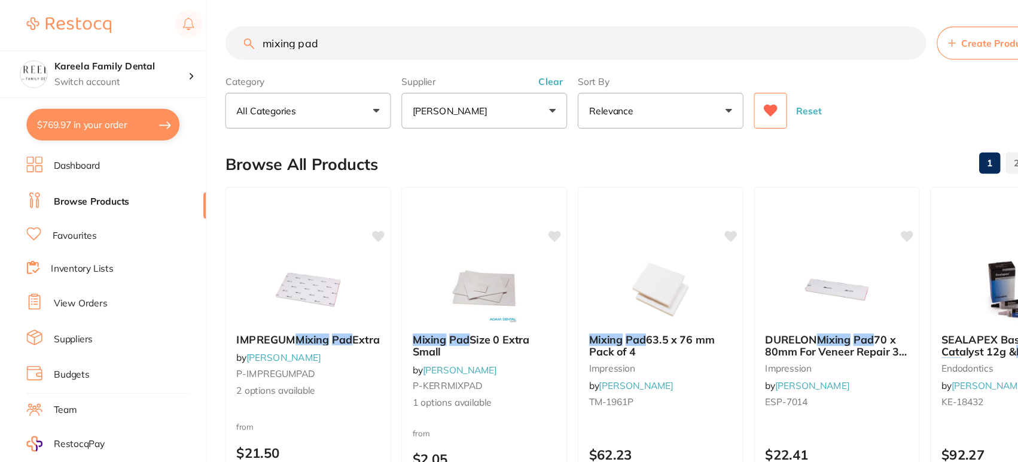
drag, startPoint x: 322, startPoint y: 43, endPoint x: 199, endPoint y: 29, distance: 124.5
click at [199, 29] on div "$769.97 Kareela Family Dental Switch account Kareela Family Dental $769.97 in y…" at bounding box center [509, 231] width 1018 height 462
type input "impression trays"
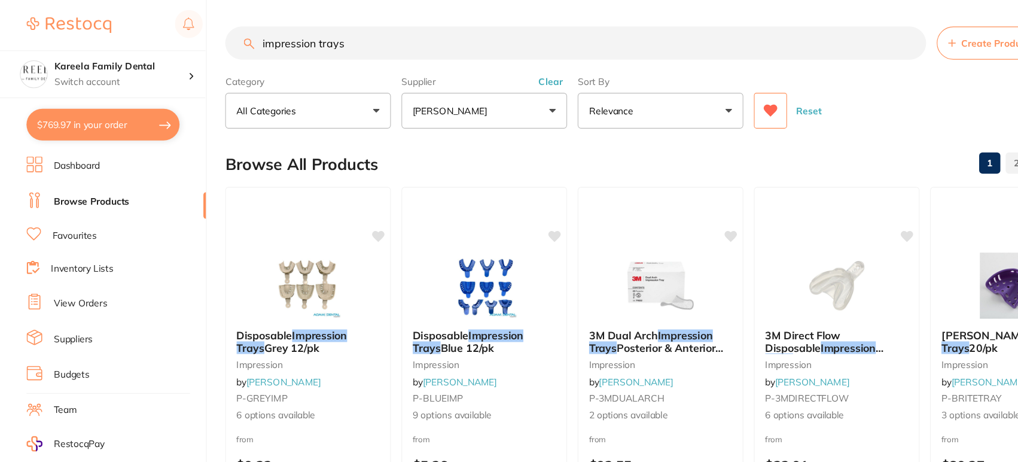
click at [471, 99] on button "[PERSON_NAME]" at bounding box center [436, 100] width 149 height 32
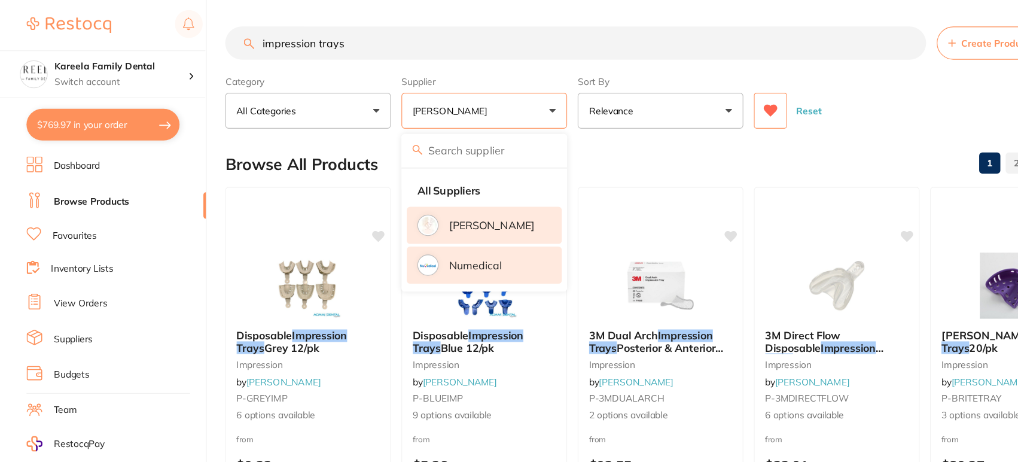
click at [437, 230] on li "Numedical" at bounding box center [437, 238] width 140 height 33
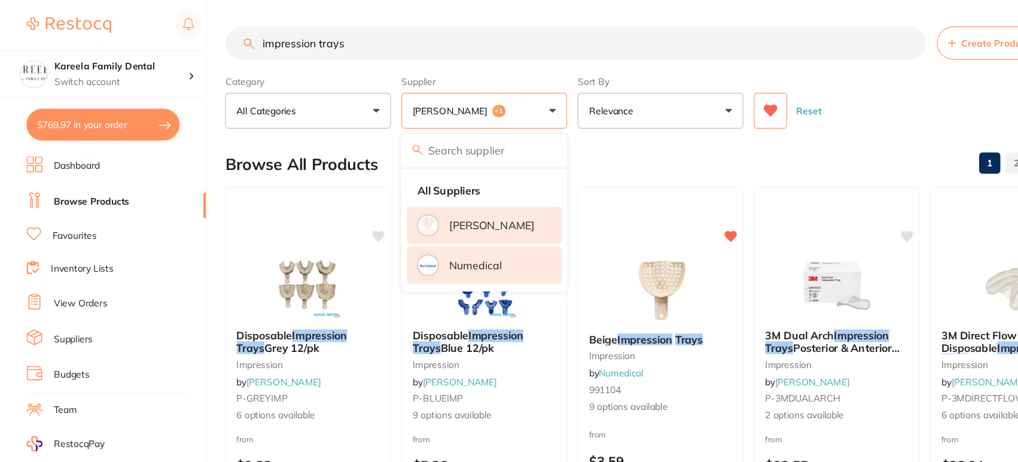
click at [796, 115] on div "Reset" at bounding box center [832, 95] width 304 height 42
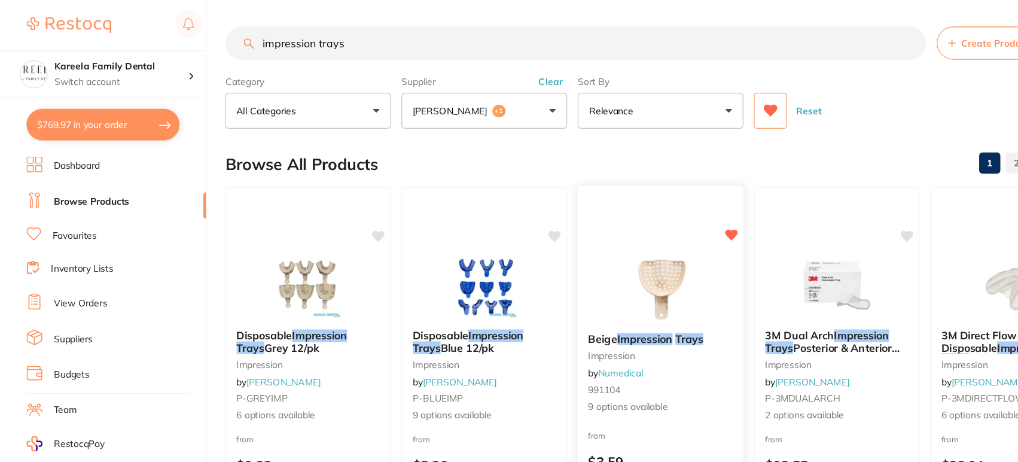
click at [602, 254] on img at bounding box center [596, 260] width 78 height 60
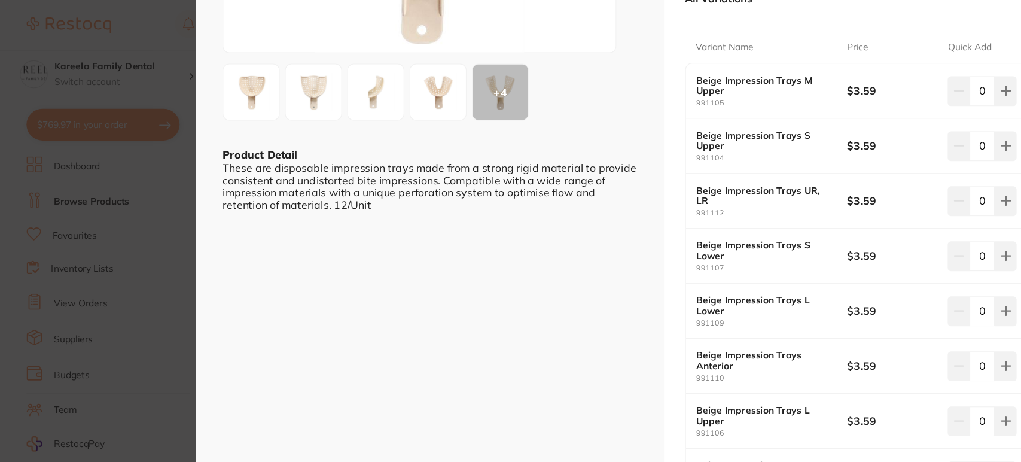
scroll to position [218, 0]
click at [908, 85] on icon at bounding box center [908, 80] width 10 height 10
type input "2"
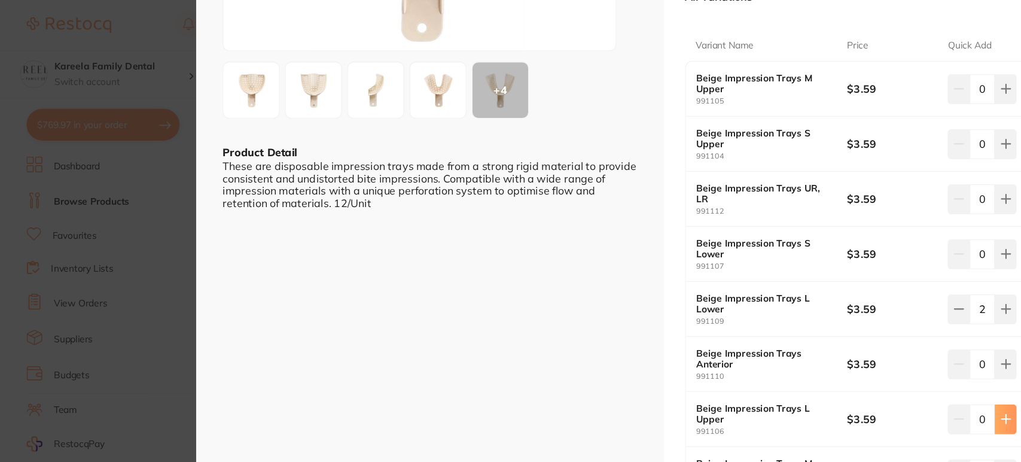
click at [905, 84] on icon at bounding box center [907, 81] width 8 height 8
type input "2"
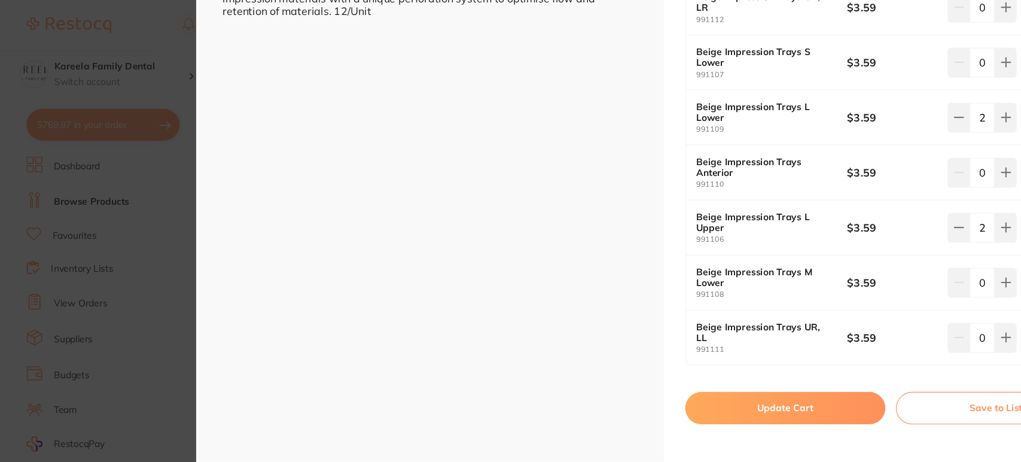
click at [694, 370] on button "Update Cart" at bounding box center [708, 367] width 181 height 29
checkbox input "false"
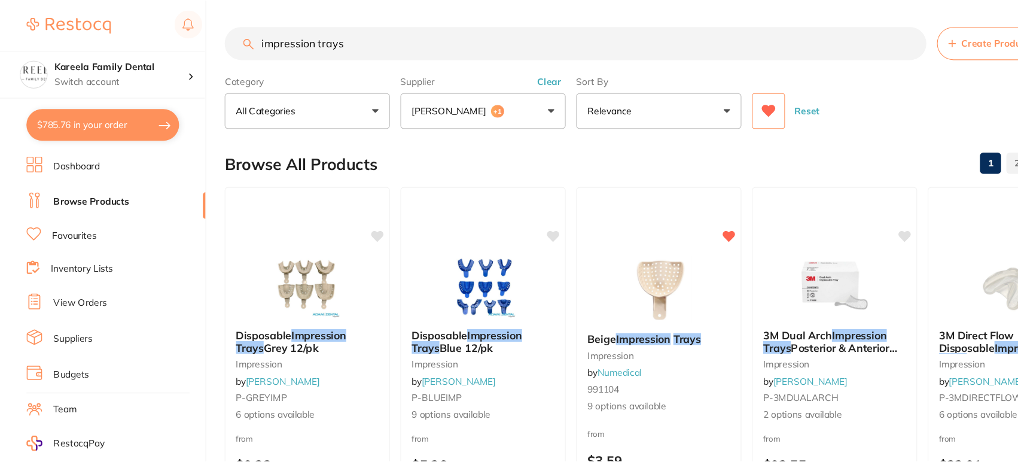
scroll to position [47, 0]
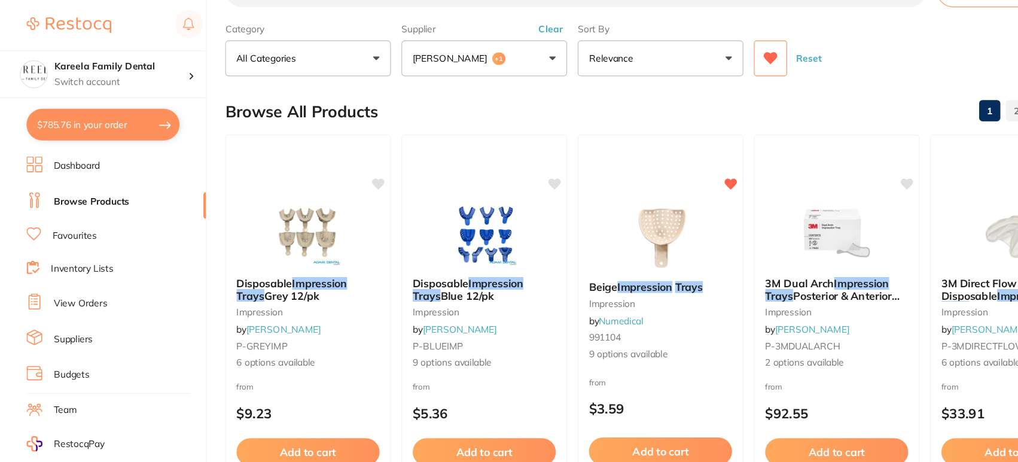
click at [439, 41] on button "[PERSON_NAME] +1" at bounding box center [436, 52] width 149 height 32
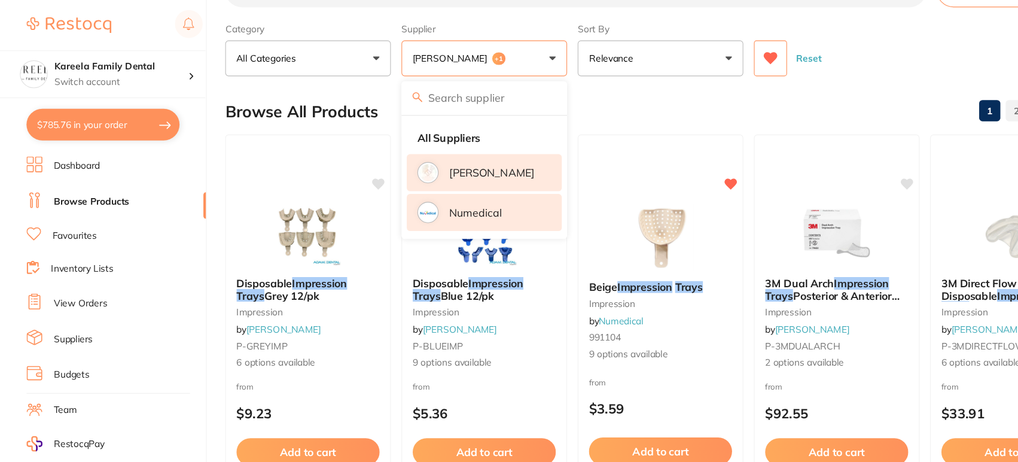
click at [453, 154] on p "[PERSON_NAME]" at bounding box center [443, 156] width 77 height 11
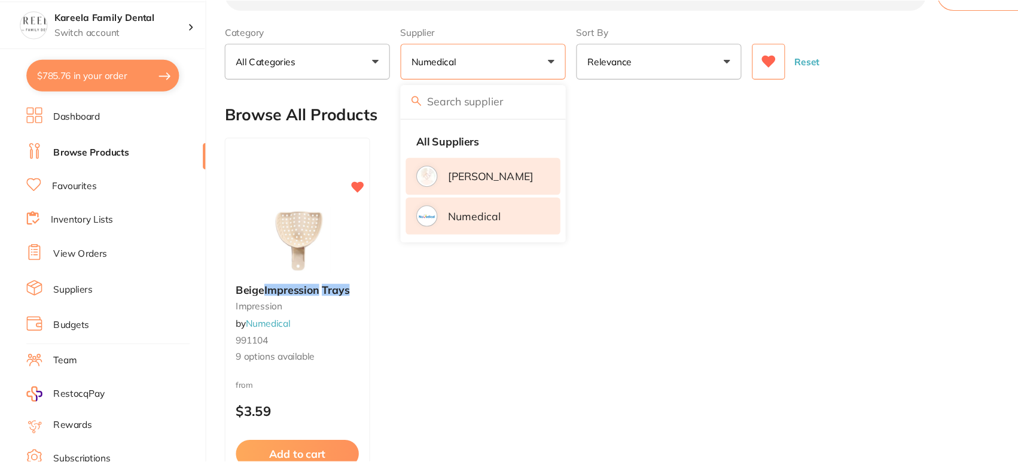
scroll to position [2, 0]
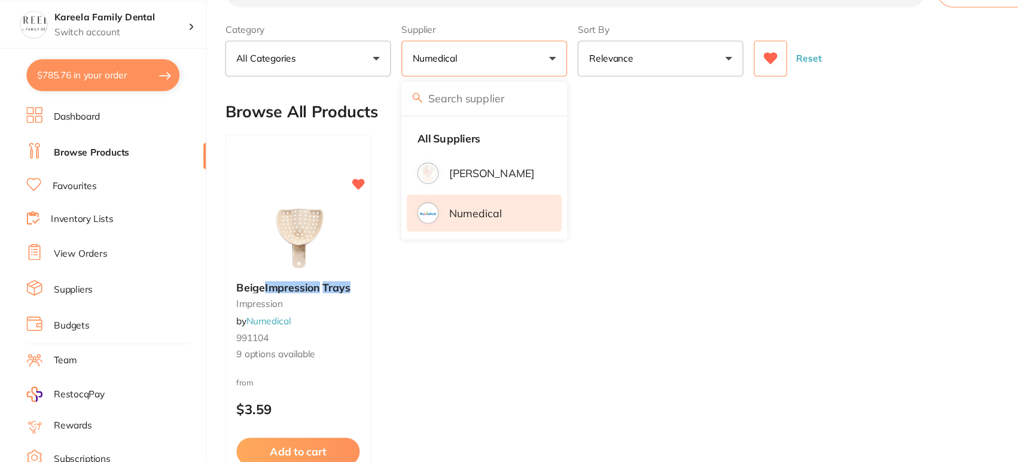
click at [442, 227] on li "Numedical" at bounding box center [437, 236] width 140 height 33
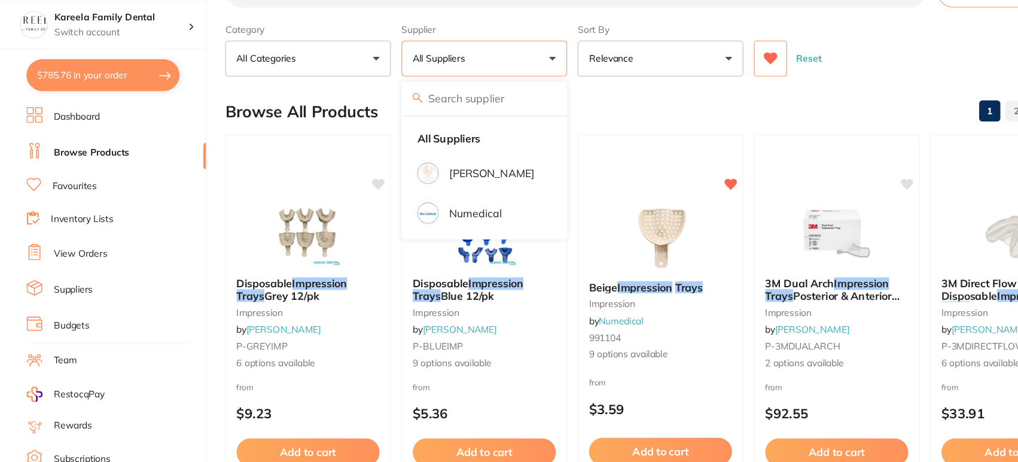
scroll to position [0, 0]
click at [429, 93] on button "All Suppliers" at bounding box center [436, 97] width 149 height 32
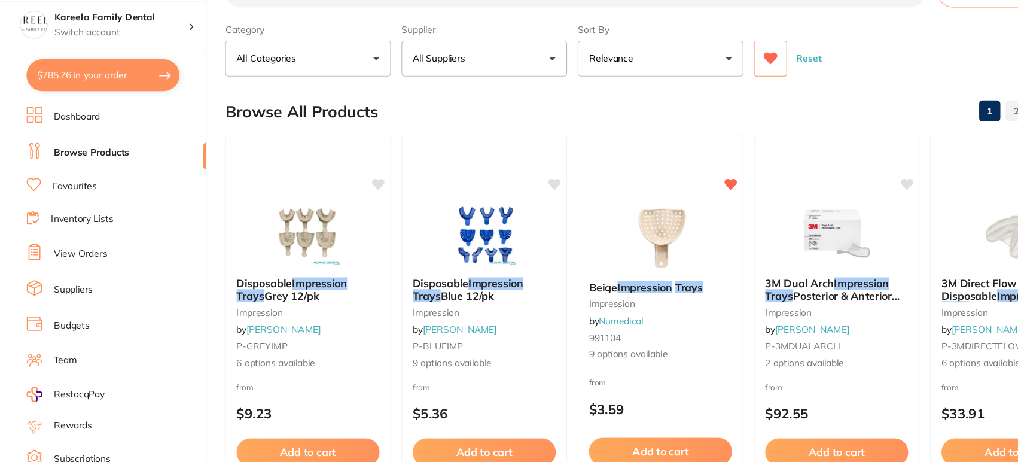
click at [429, 93] on button "All Suppliers" at bounding box center [436, 97] width 149 height 32
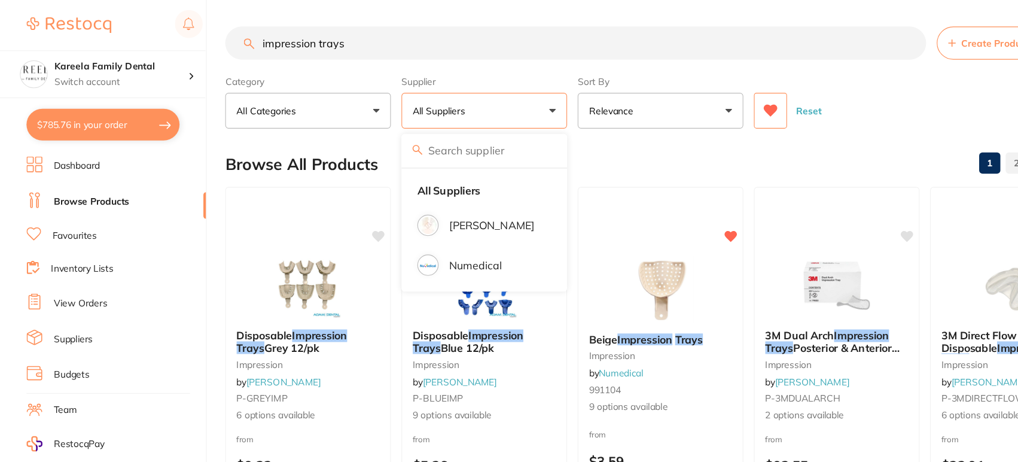
drag, startPoint x: 340, startPoint y: 39, endPoint x: 32, endPoint y: 10, distance: 308.7
click at [32, 10] on div "$785.76 Kareela Family Dental Switch account Kareela Family Dental $785.76 in y…" at bounding box center [509, 231] width 1018 height 462
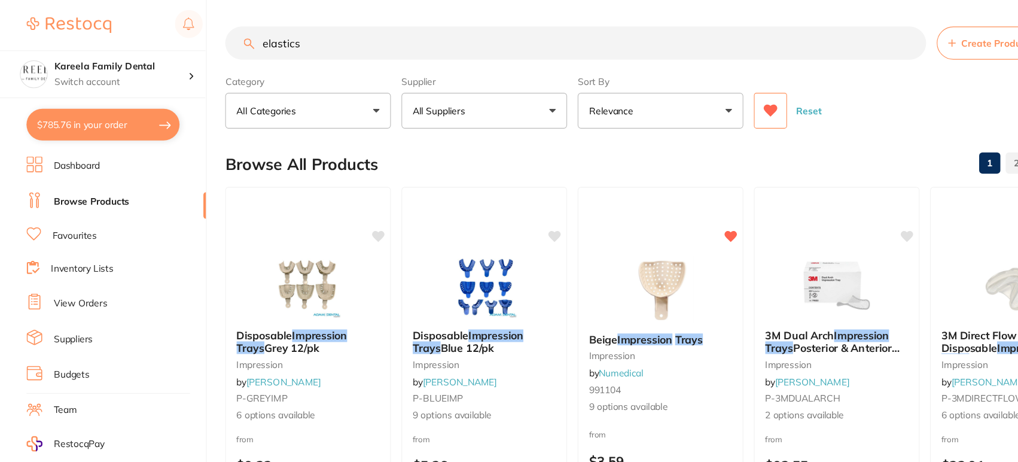
type input "elastics"
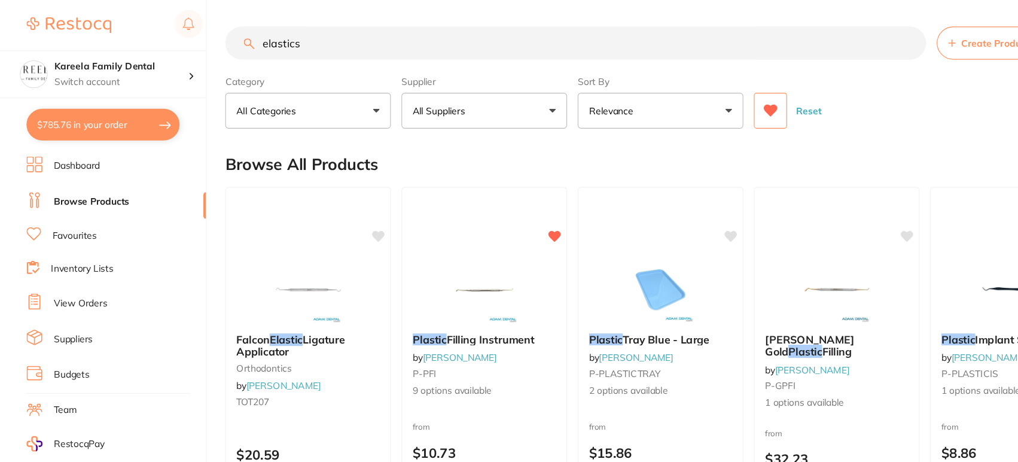
click at [505, 134] on div "Browse All Products 1" at bounding box center [598, 148] width 790 height 40
click at [464, 104] on button "All Suppliers" at bounding box center [436, 100] width 149 height 32
click at [481, 59] on section "elastics Create Product Category All Categories All Categories burs disposables…" at bounding box center [598, 70] width 790 height 92
drag, startPoint x: 295, startPoint y: 45, endPoint x: 141, endPoint y: 28, distance: 155.8
click at [141, 28] on div "$785.76 Kareela Family Dental Switch account Kareela Family Dental $785.76 in y…" at bounding box center [509, 231] width 1018 height 462
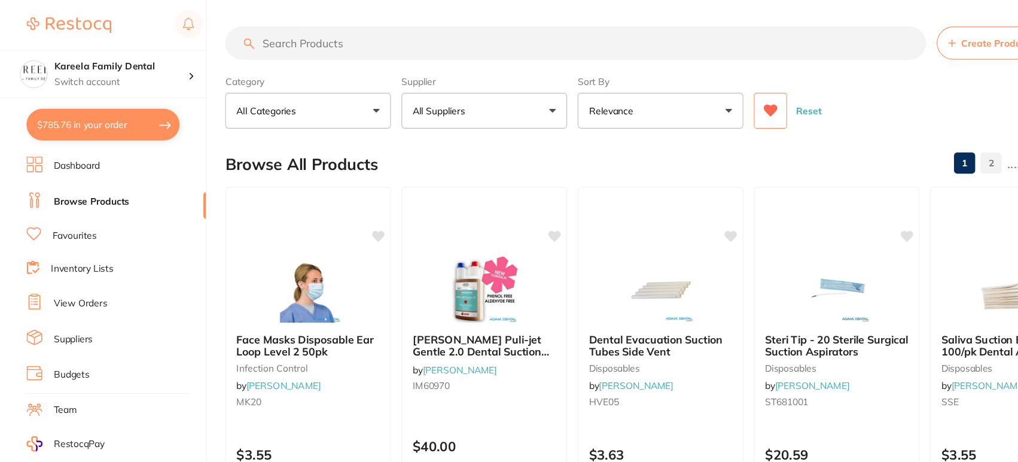
paste input "ntraoral Zo"
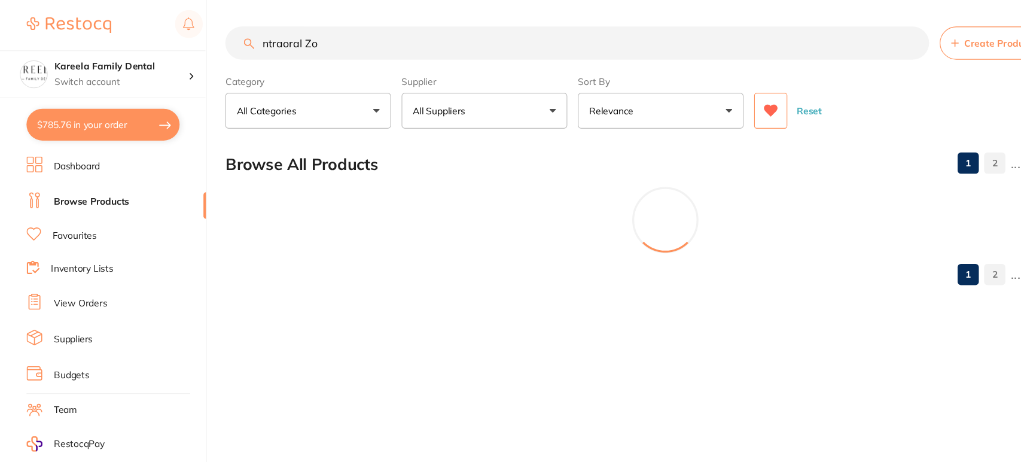
click at [237, 38] on input "ntraoral Zo" at bounding box center [520, 39] width 635 height 30
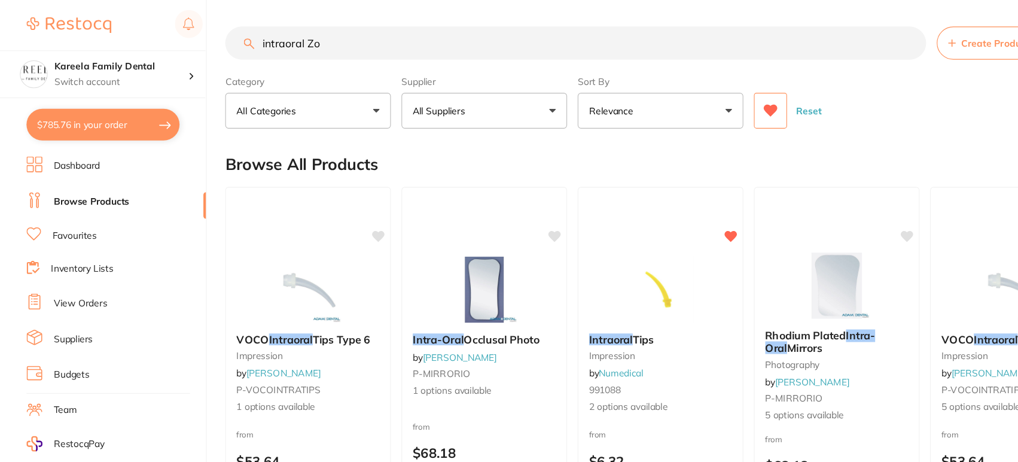
click at [314, 40] on input "intraoral Zo" at bounding box center [519, 39] width 633 height 30
type input "intraoral Zoo"
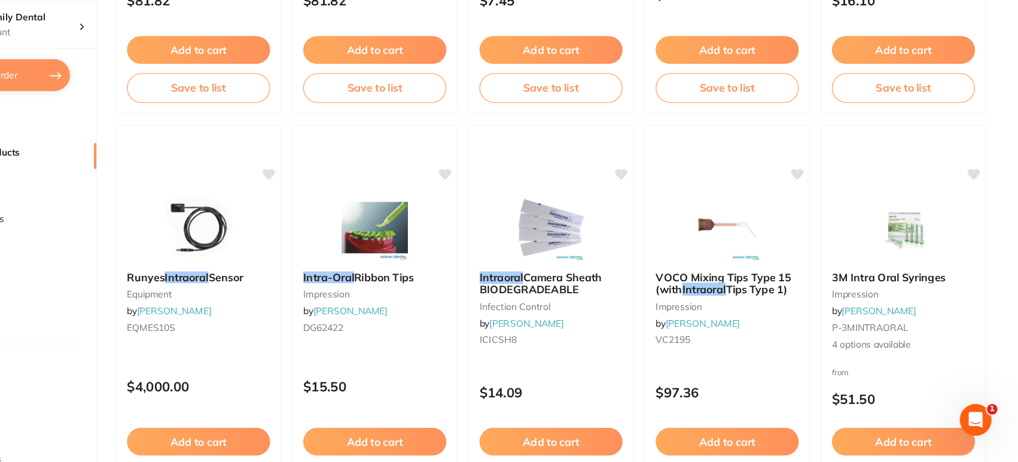
scroll to position [724, 0]
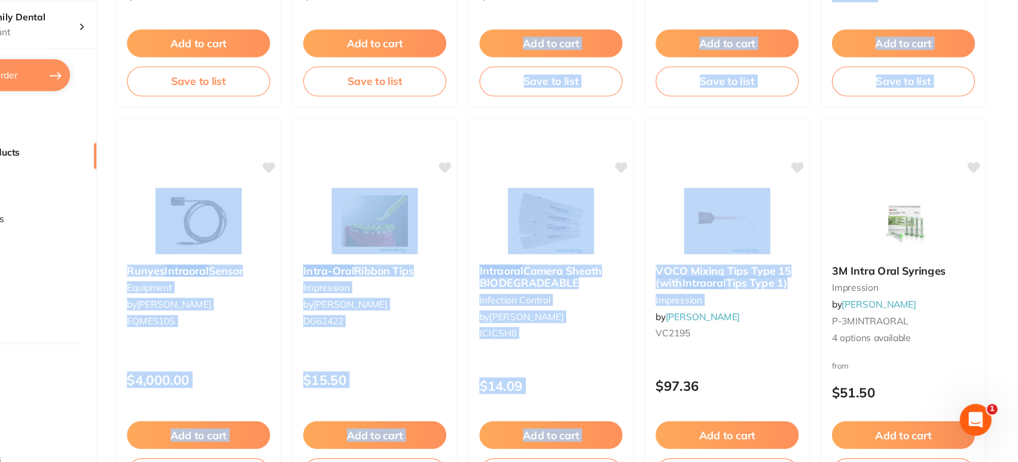
drag, startPoint x: 591, startPoint y: 283, endPoint x: 645, endPoint y: -29, distance: 316.8
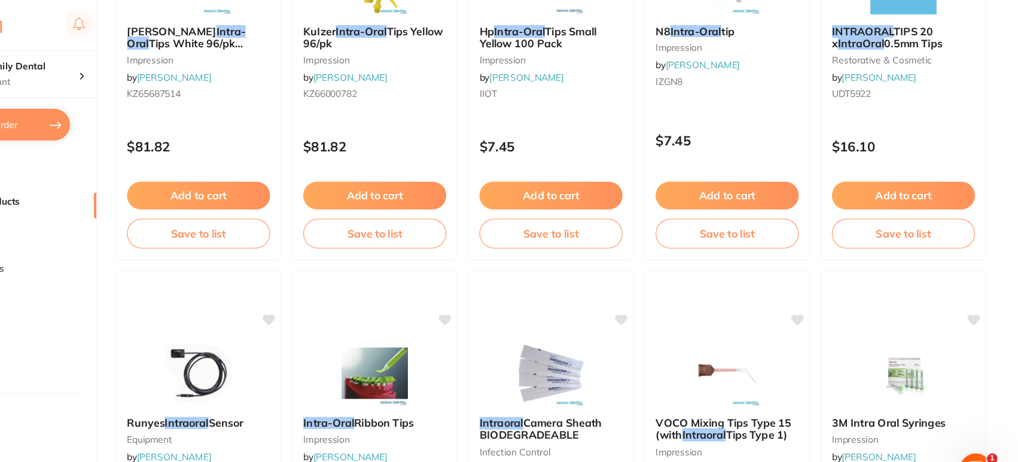
click at [164, 220] on ul "Dashboard Browse Products Favourites Inventory Lists View Orders Suppliers Budg…" at bounding box center [105, 347] width 162 height 413
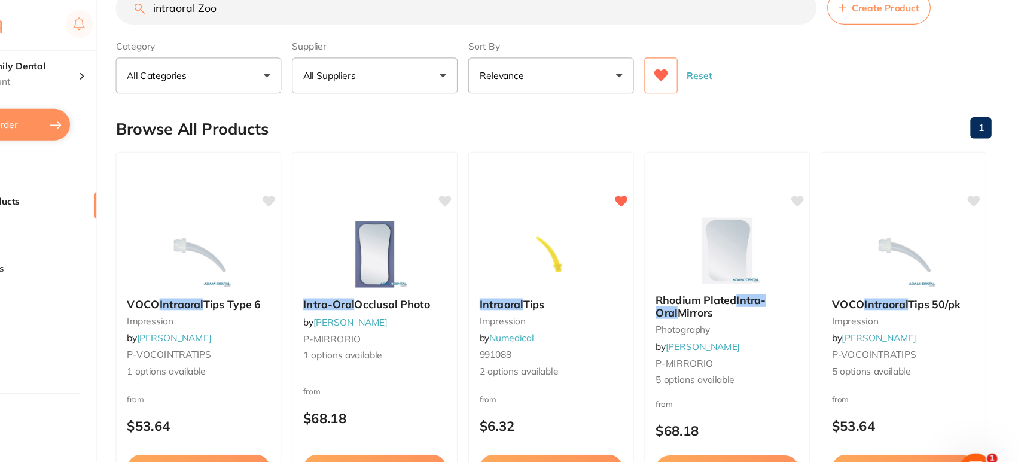
scroll to position [6, 0]
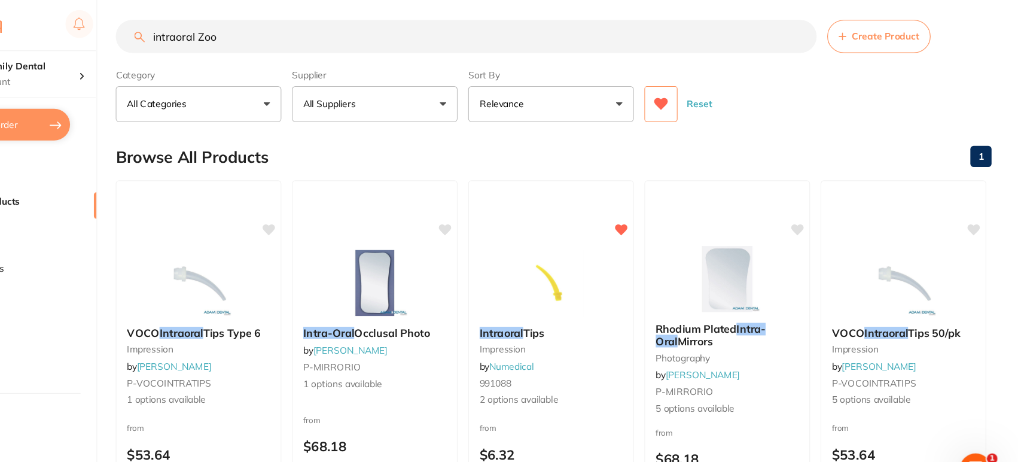
click at [419, 99] on button "All Suppliers" at bounding box center [436, 94] width 149 height 32
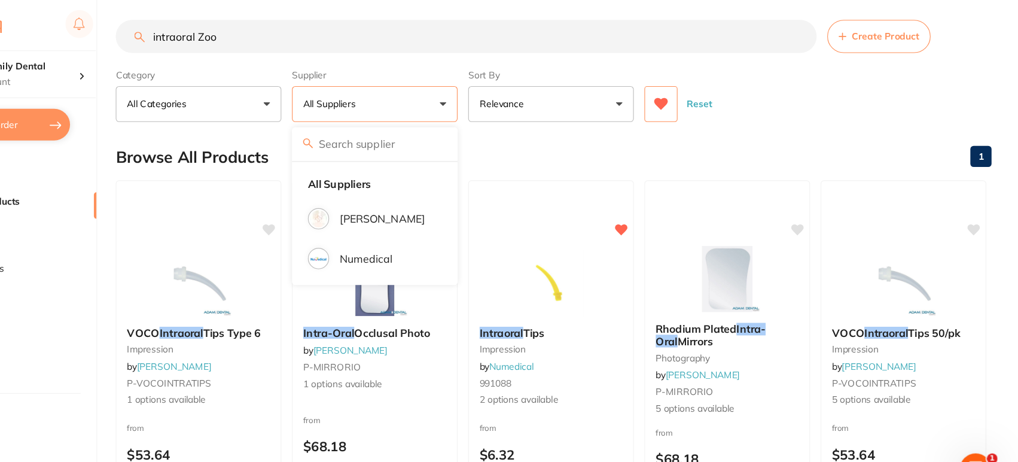
click at [100, 110] on button "$785.76 in your order" at bounding box center [93, 112] width 138 height 29
checkbox input "true"
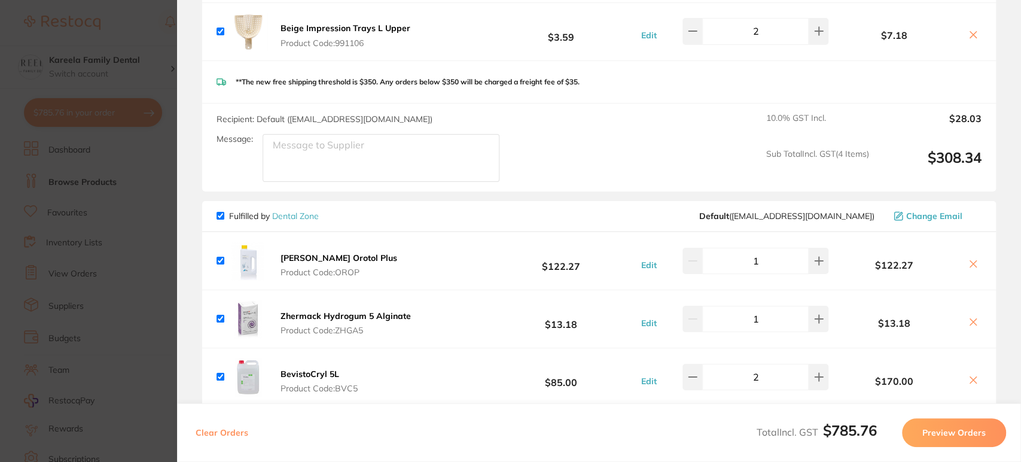
scroll to position [789, 0]
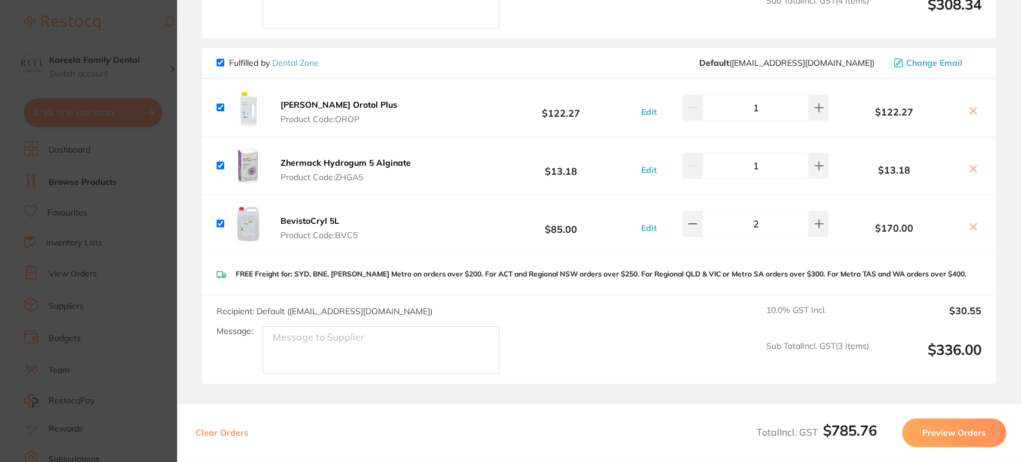
drag, startPoint x: 368, startPoint y: 179, endPoint x: 343, endPoint y: 177, distance: 25.8
click at [343, 177] on span "Product Code: ZHGA5" at bounding box center [345, 177] width 130 height 10
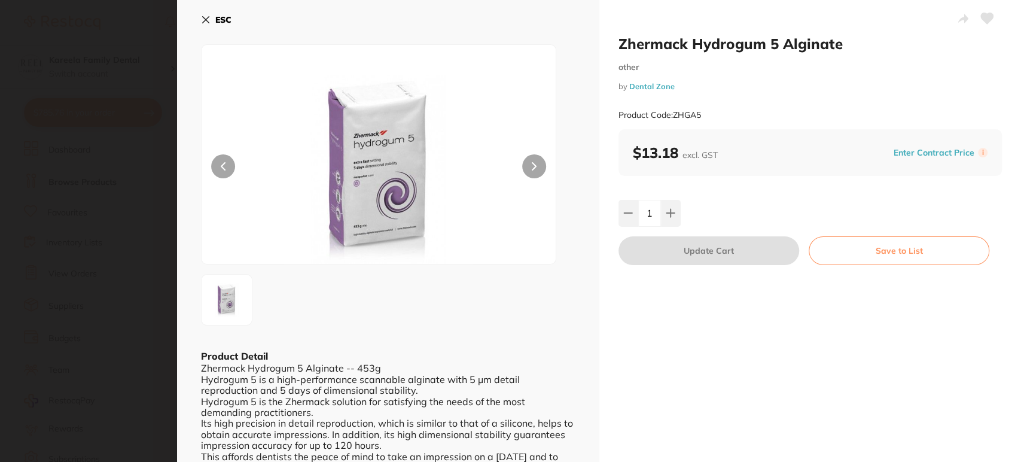
click at [209, 19] on icon at bounding box center [206, 20] width 10 height 10
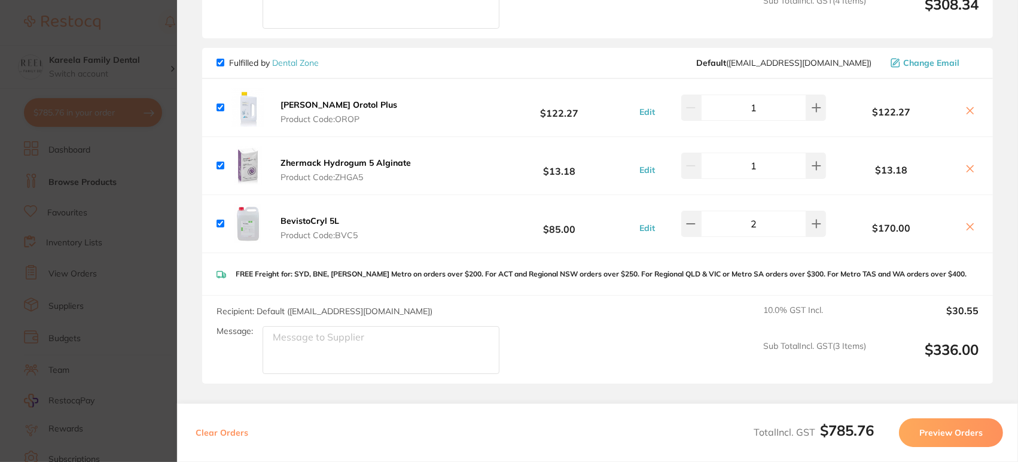
scroll to position [0, 0]
click at [124, 209] on section "Update RRP Set your pre negotiated price for this item. Item Agreed RRP (excl. …" at bounding box center [509, 231] width 1018 height 462
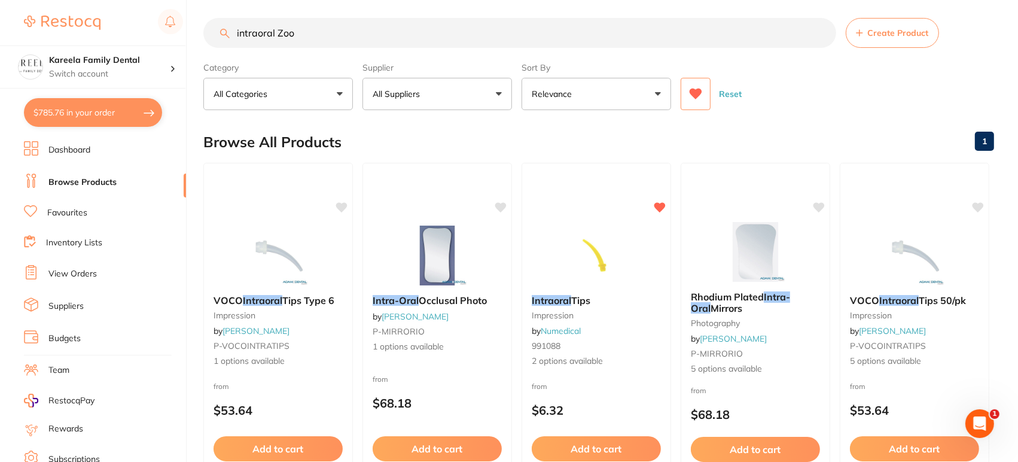
click at [426, 87] on button "All Suppliers" at bounding box center [436, 94] width 149 height 32
drag, startPoint x: 364, startPoint y: 30, endPoint x: 94, endPoint y: 54, distance: 271.3
click at [94, 54] on div "$785.76 Kareela Family Dental Switch account Kareela Family Dental $785.76 in y…" at bounding box center [509, 225] width 1018 height 462
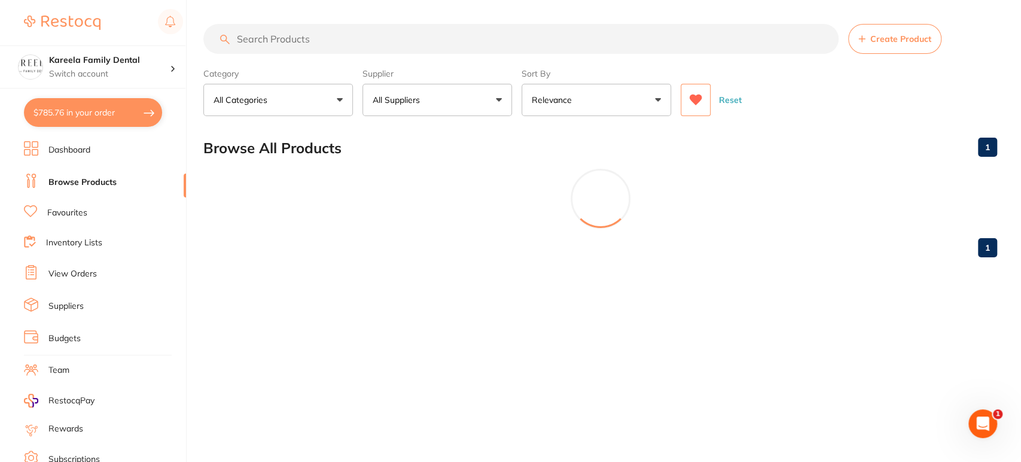
click at [395, 91] on button "All Suppliers" at bounding box center [436, 100] width 149 height 32
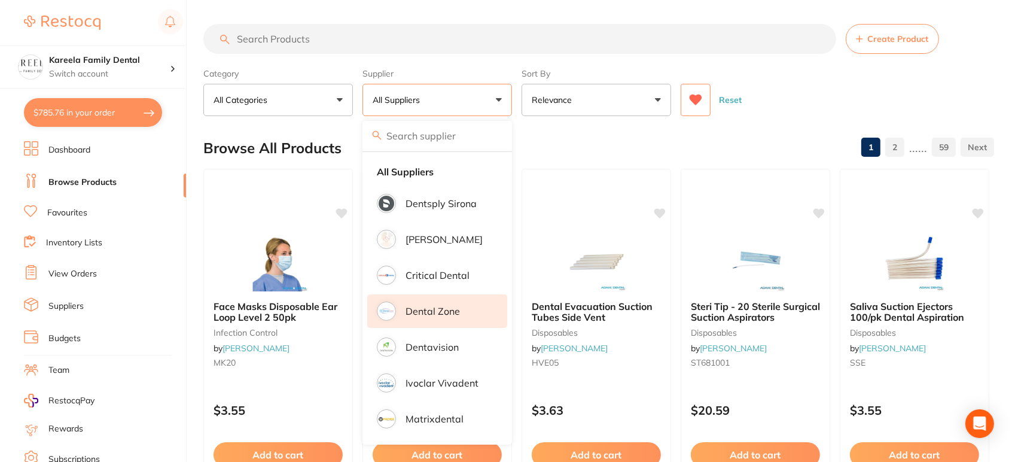
click at [443, 323] on li "Dental Zone" at bounding box center [437, 310] width 140 height 33
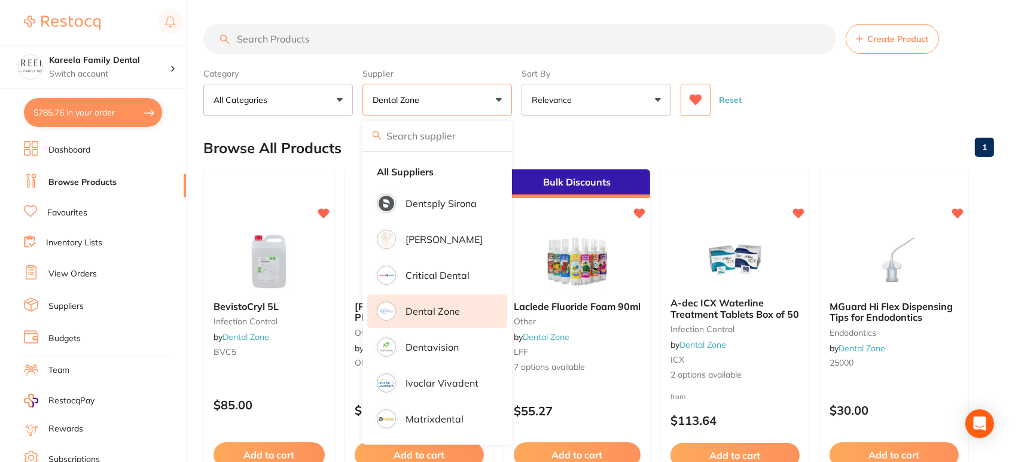
click at [848, 87] on div "Reset" at bounding box center [832, 95] width 304 height 42
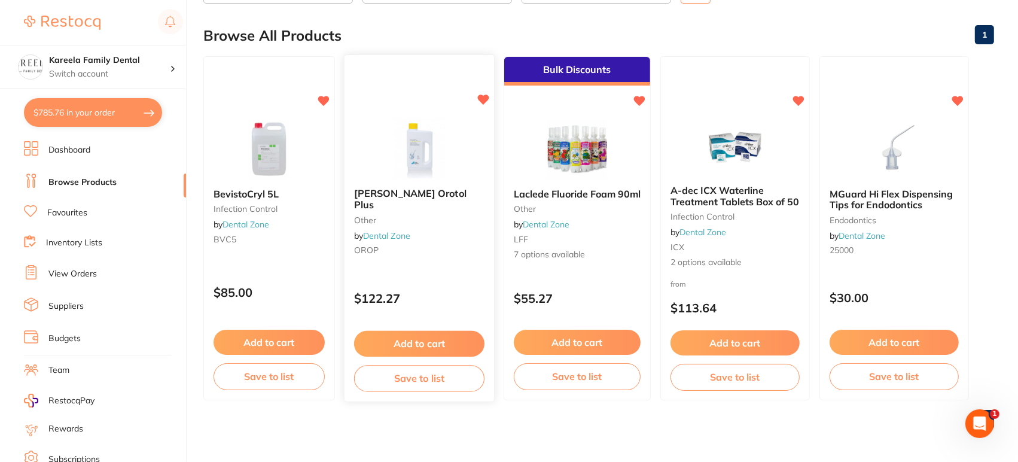
scroll to position [112, 0]
